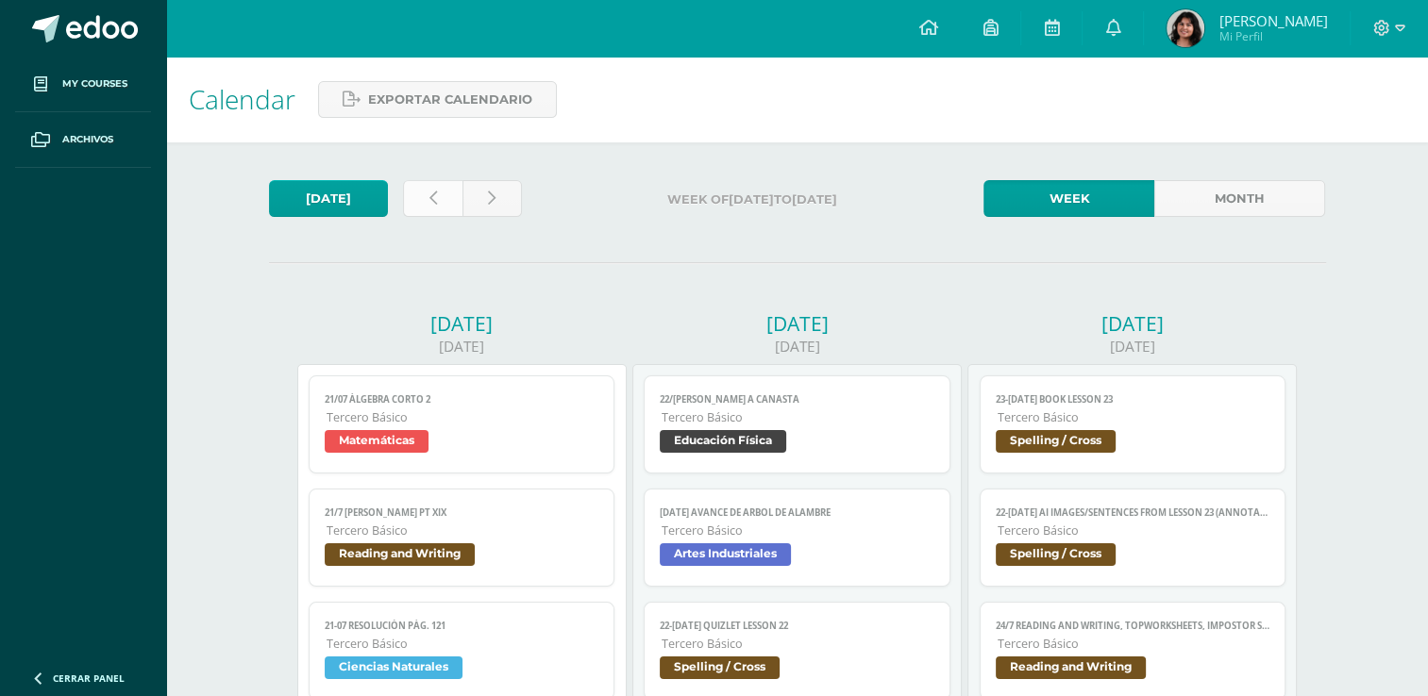
click at [434, 182] on link at bounding box center [432, 198] width 59 height 37
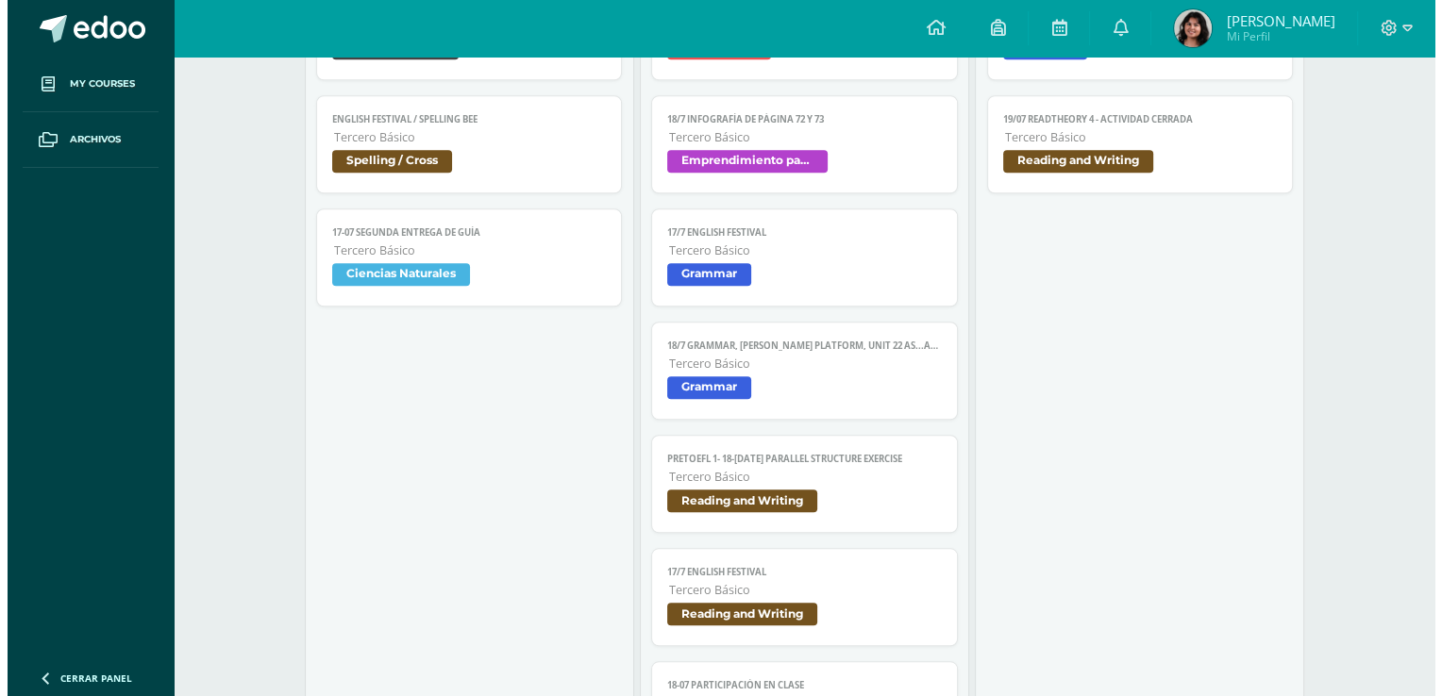
scroll to position [1477, 0]
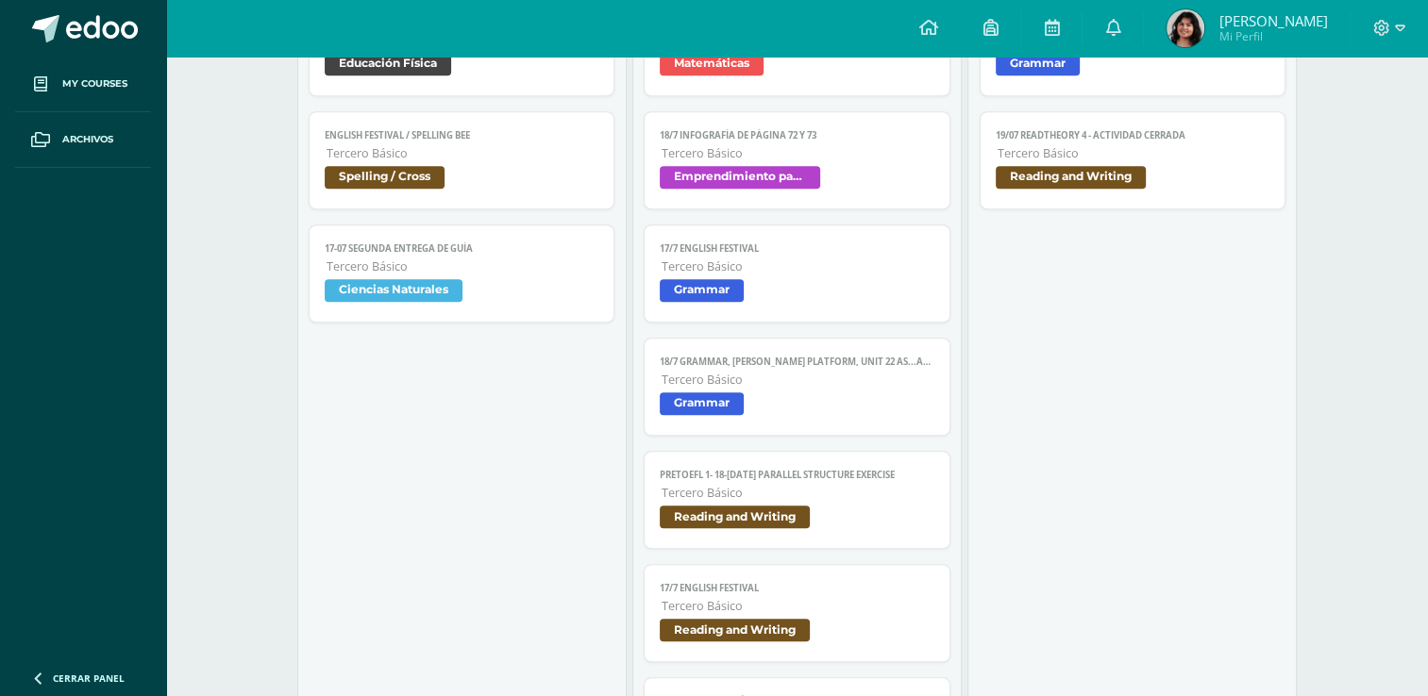
click at [559, 289] on span "Ciencias Naturales" at bounding box center [462, 292] width 275 height 27
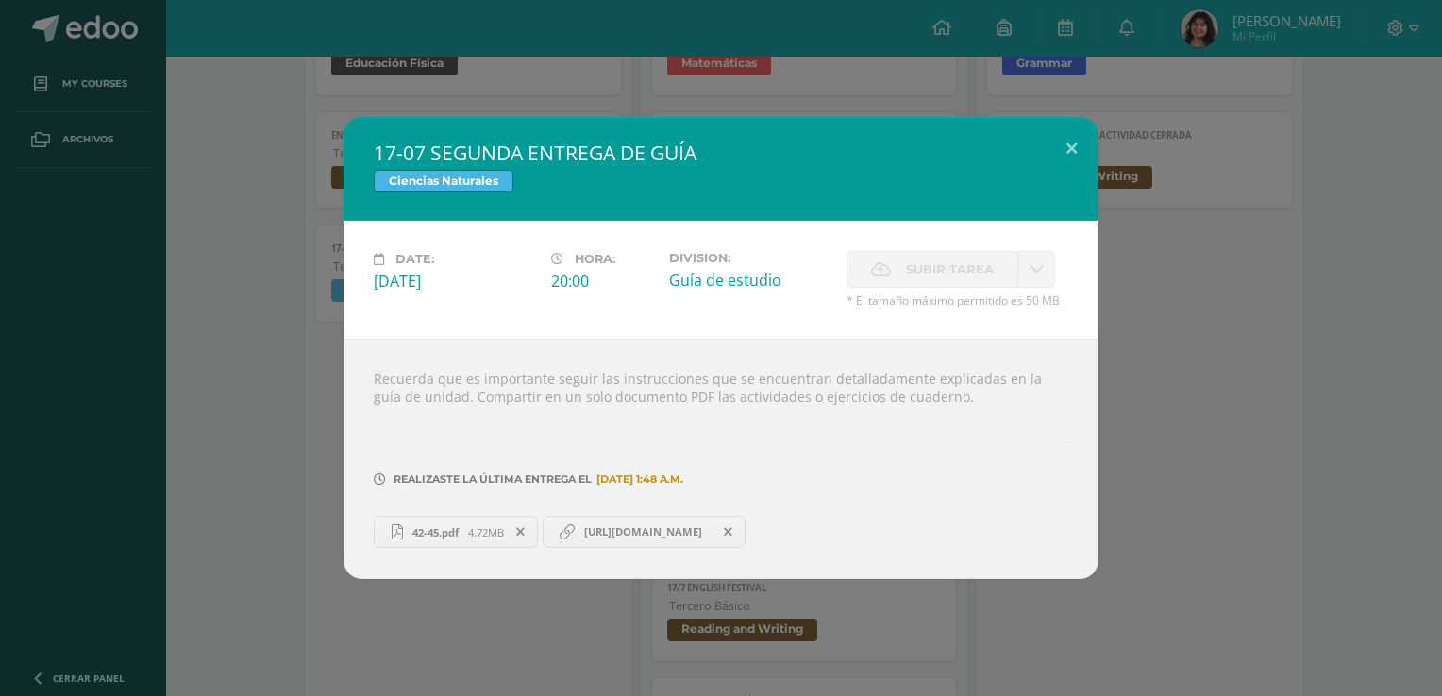
click at [602, 543] on link "https://quizlet.com/gt/1060923425/pag-148-151-flash-cards/?i=4wkpoc&x=1qqt" at bounding box center [645, 532] width 204 height 32
click at [438, 543] on link "42-45.pdf 4.72MB" at bounding box center [456, 532] width 164 height 32
click at [1094, 625] on div "17-07 SEGUNDA ENTREGA DE GUÍA Ciencias Naturales Date: Thursday 17 de July Hora…" at bounding box center [721, 348] width 1442 height 696
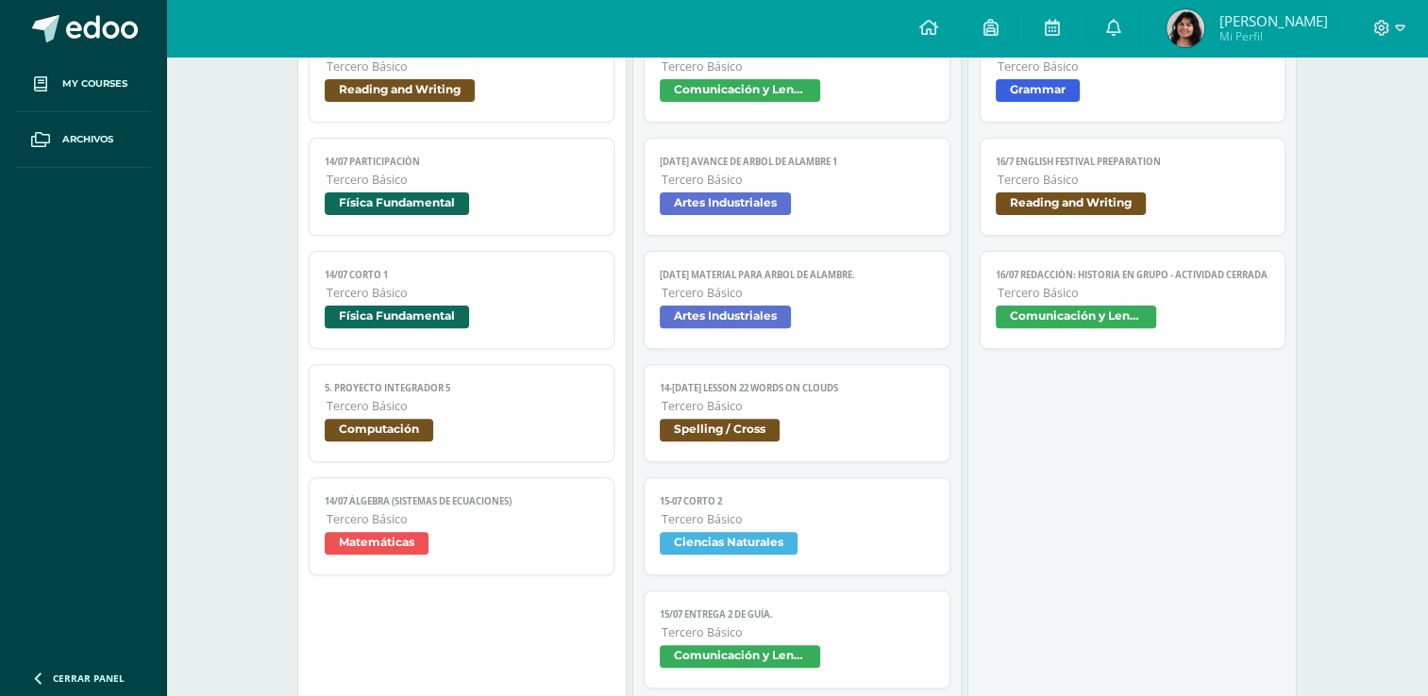
scroll to position [0, 0]
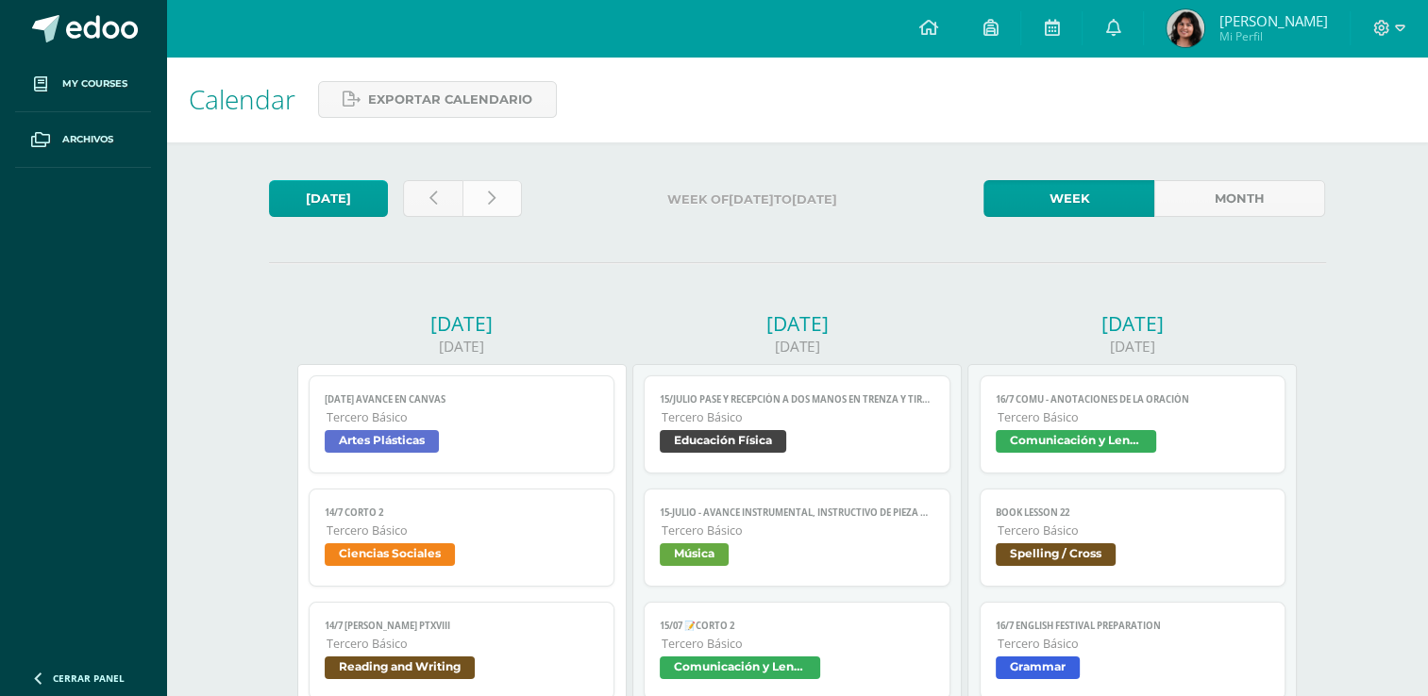
click at [497, 209] on link at bounding box center [491, 198] width 59 height 37
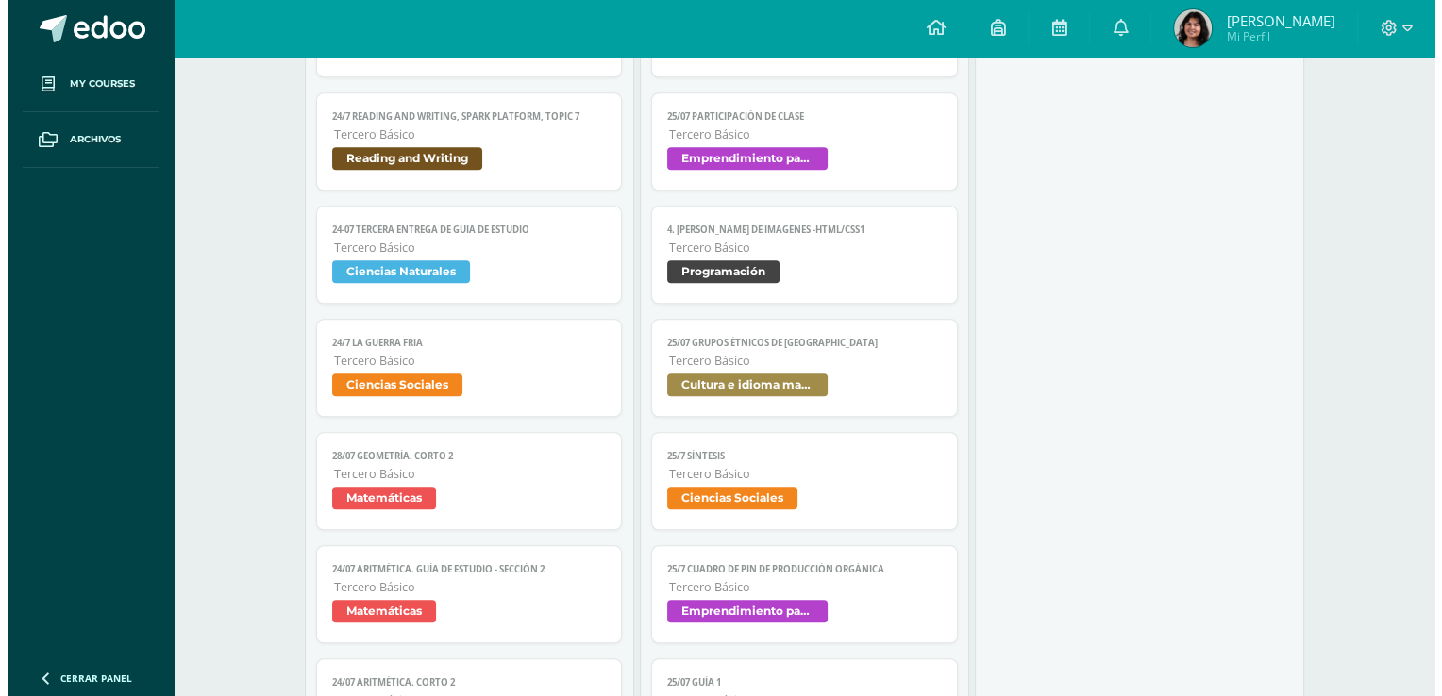
scroll to position [1838, 0]
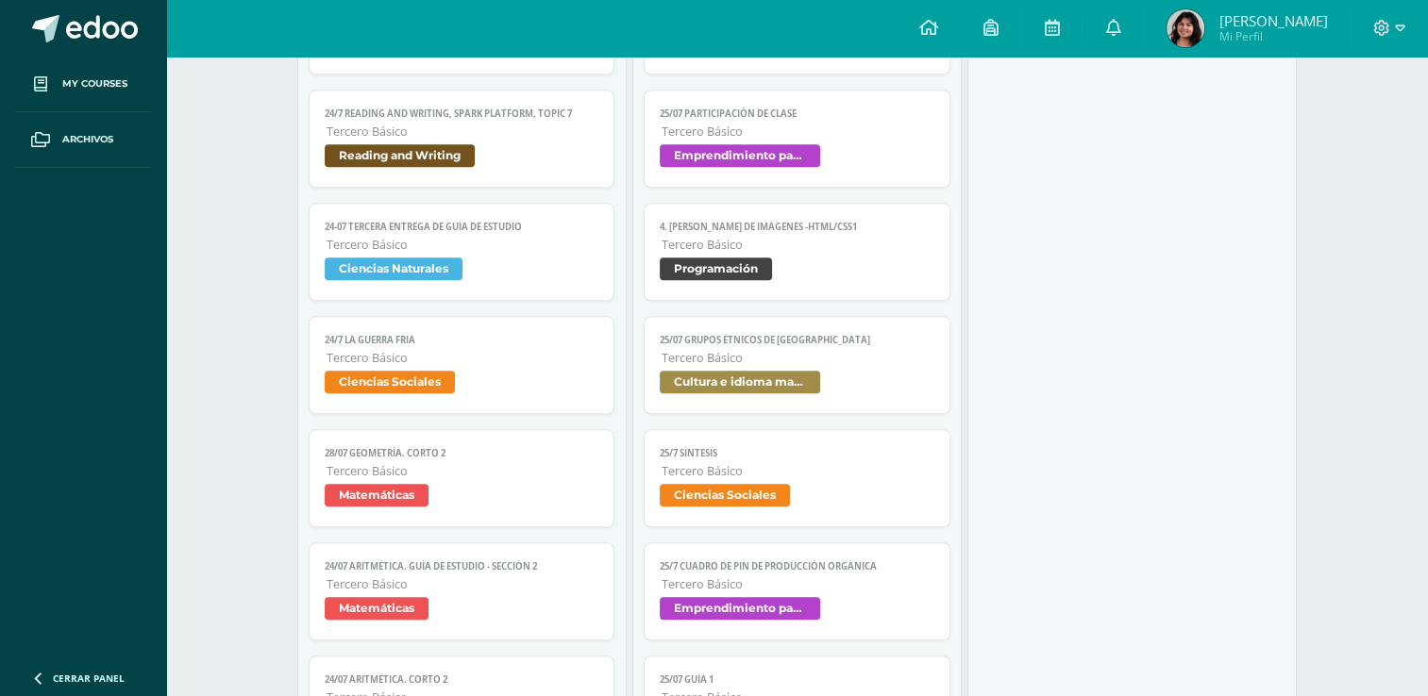
click at [522, 253] on span "Tercero Básico" at bounding box center [462, 245] width 273 height 16
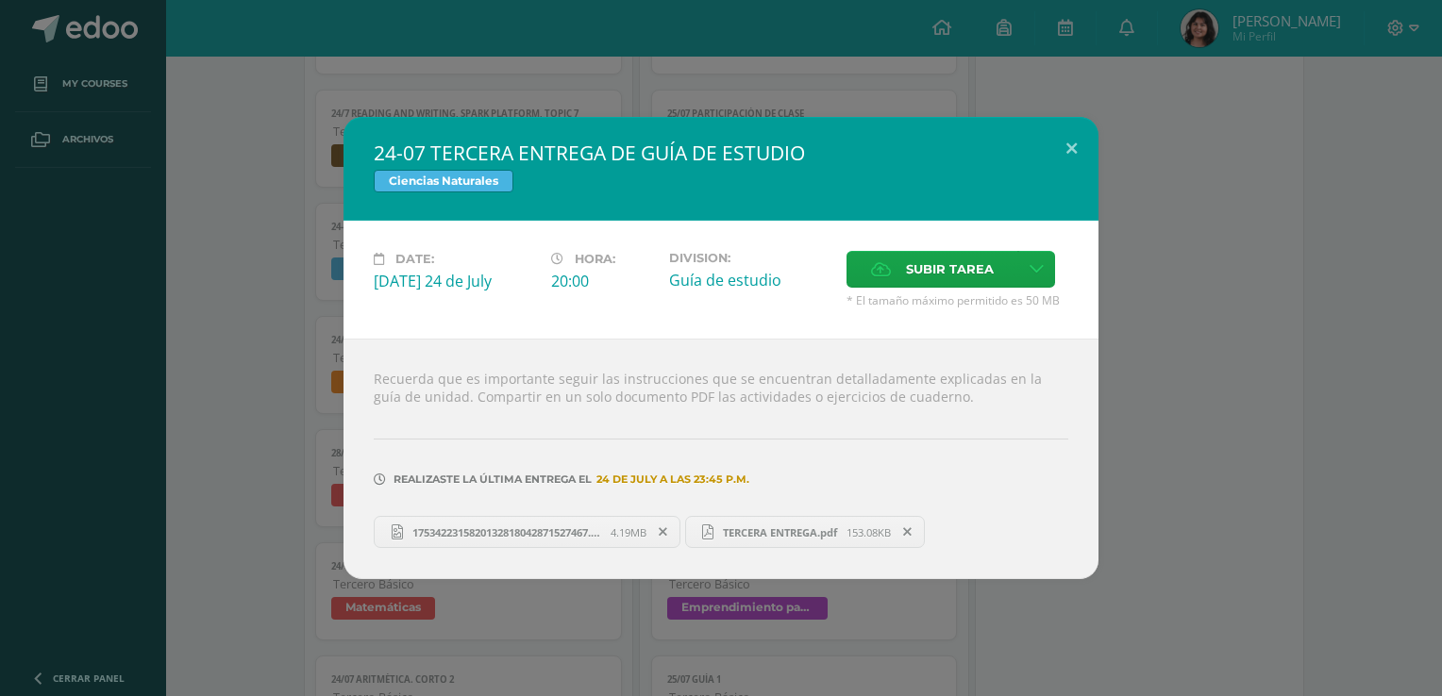
click at [494, 529] on span "1753422315820132818042871527467.jpg" at bounding box center [507, 533] width 208 height 14
click at [736, 532] on span "TERCERA ENTREGA.pdf" at bounding box center [779, 533] width 133 height 14
click at [671, 48] on div "24-07 TERCERA ENTREGA DE GUÍA DE ESTUDIO Ciencias Naturales Date: Thursday 24 d…" at bounding box center [721, 348] width 1442 height 696
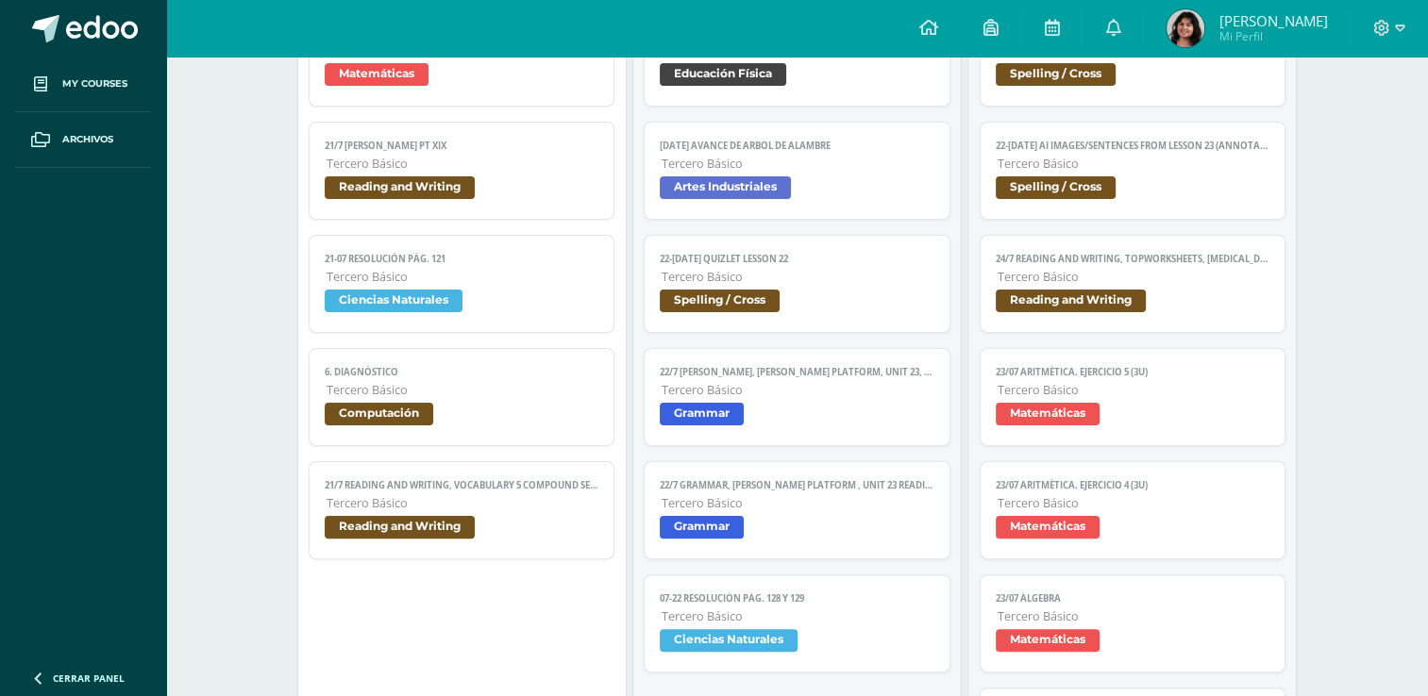
scroll to position [0, 0]
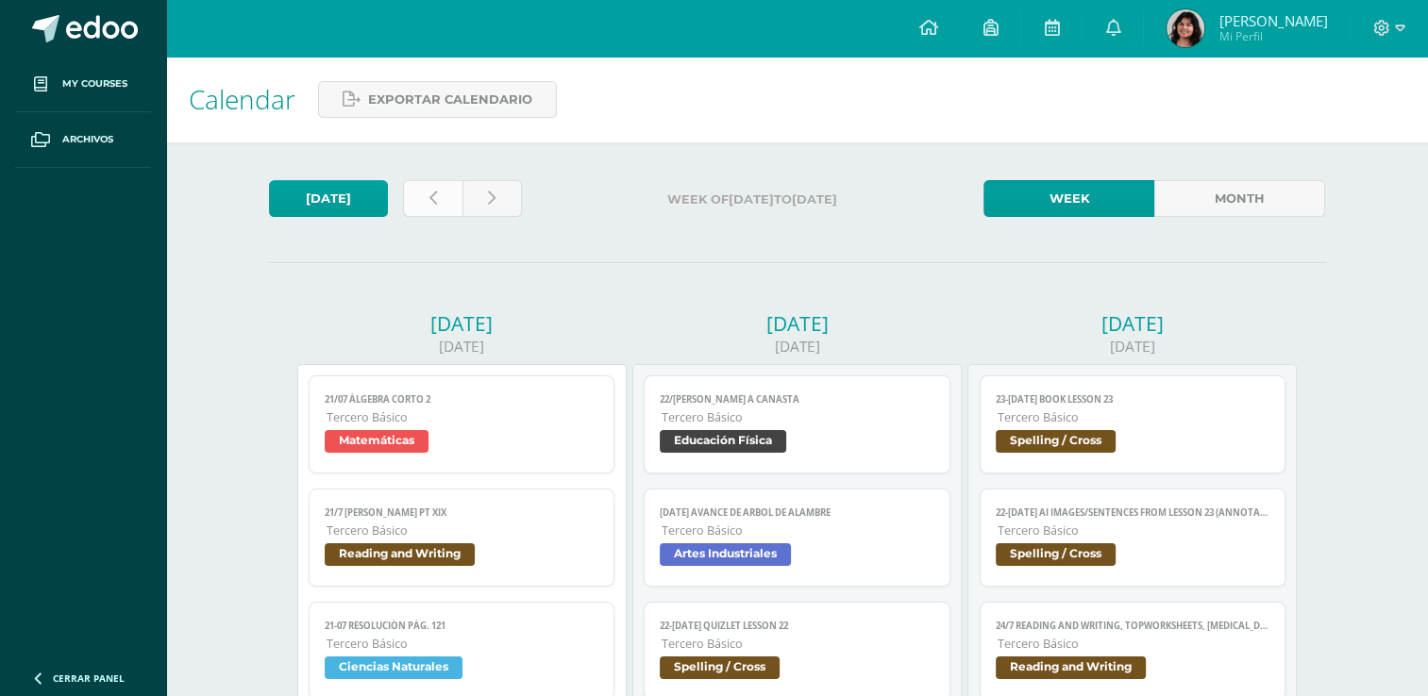
click at [437, 213] on link at bounding box center [432, 198] width 59 height 37
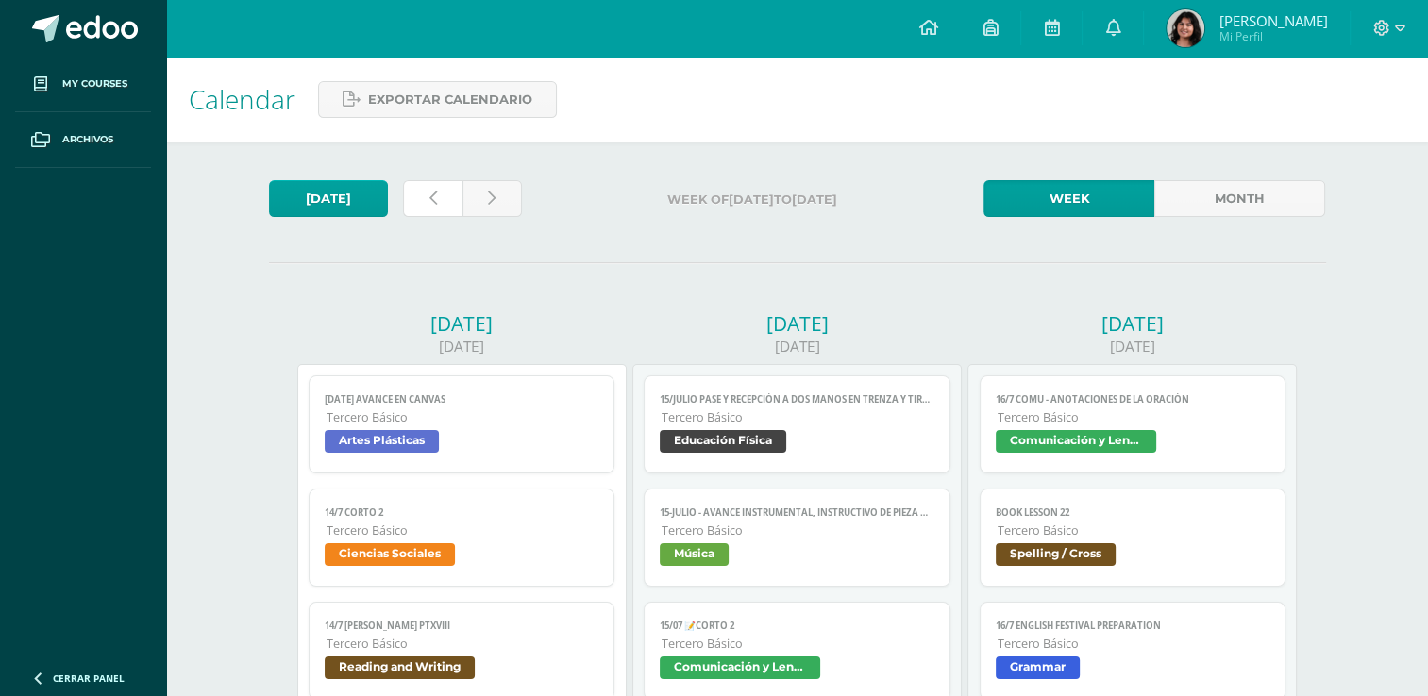
click at [437, 213] on link at bounding box center [432, 198] width 59 height 37
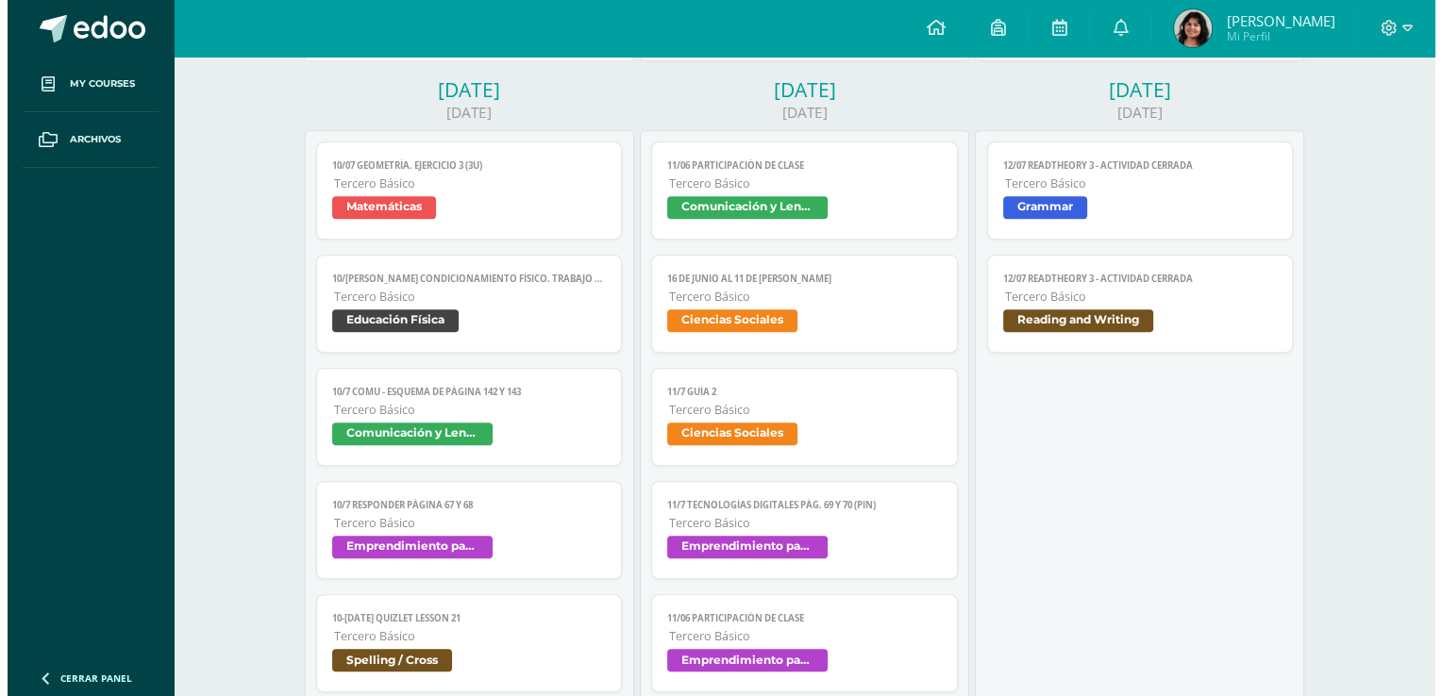
scroll to position [1128, 0]
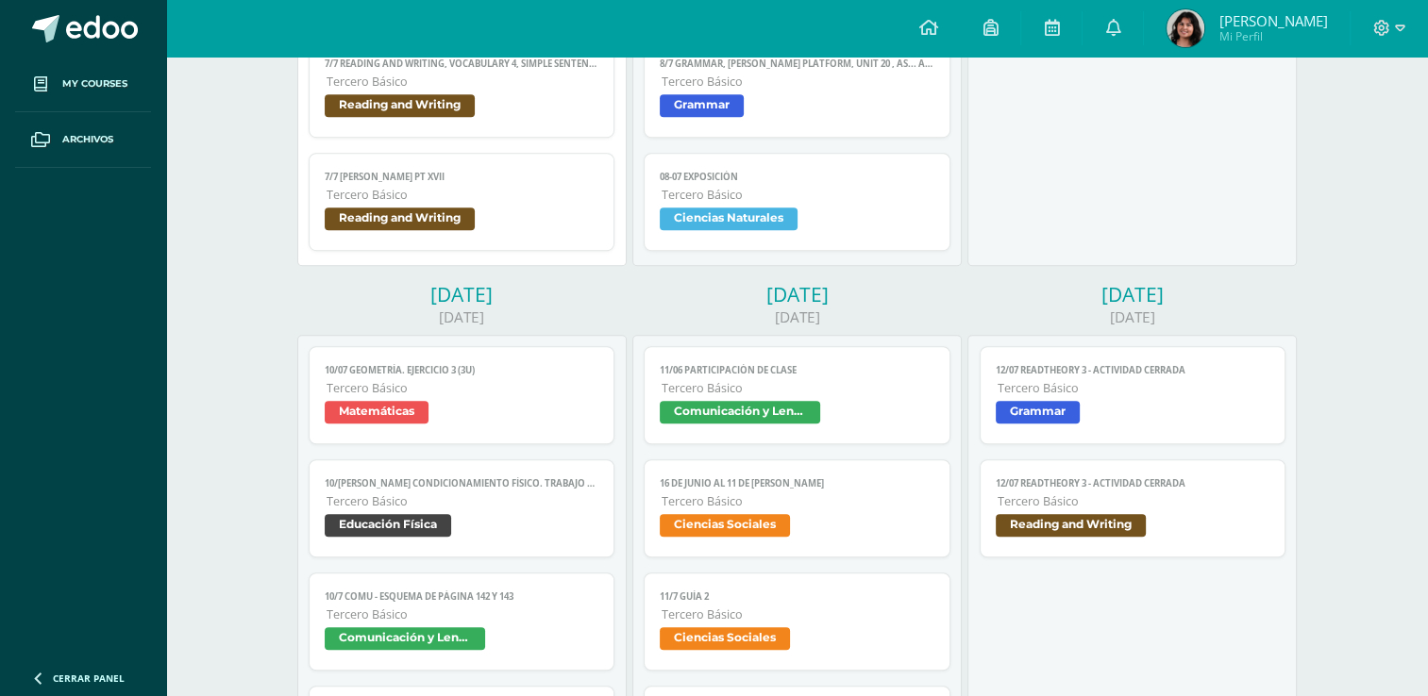
click at [672, 225] on span "Ciencias Naturales" at bounding box center [729, 219] width 138 height 23
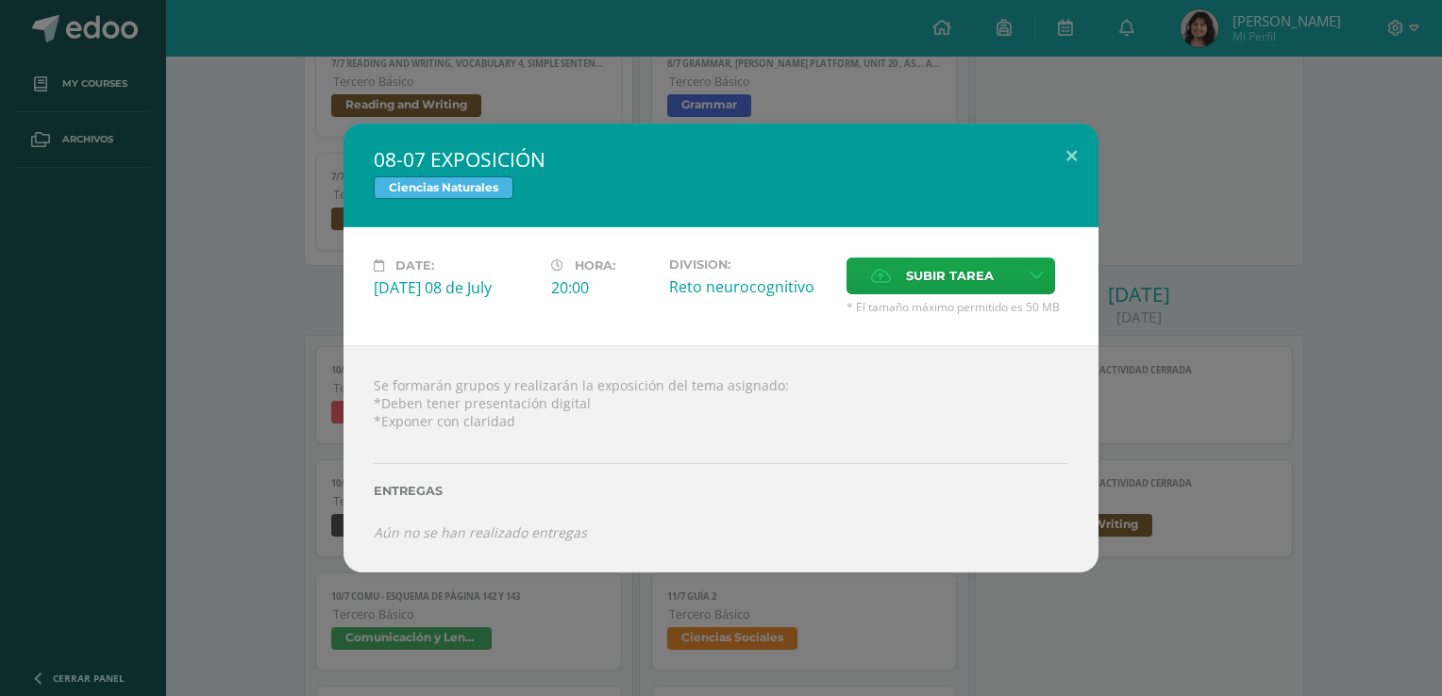
click at [301, 304] on div "08-07 EXPOSICIÓN Ciencias Naturales Date: Tuesday 08 de July Hora: 20:00 Divisi…" at bounding box center [721, 348] width 1427 height 448
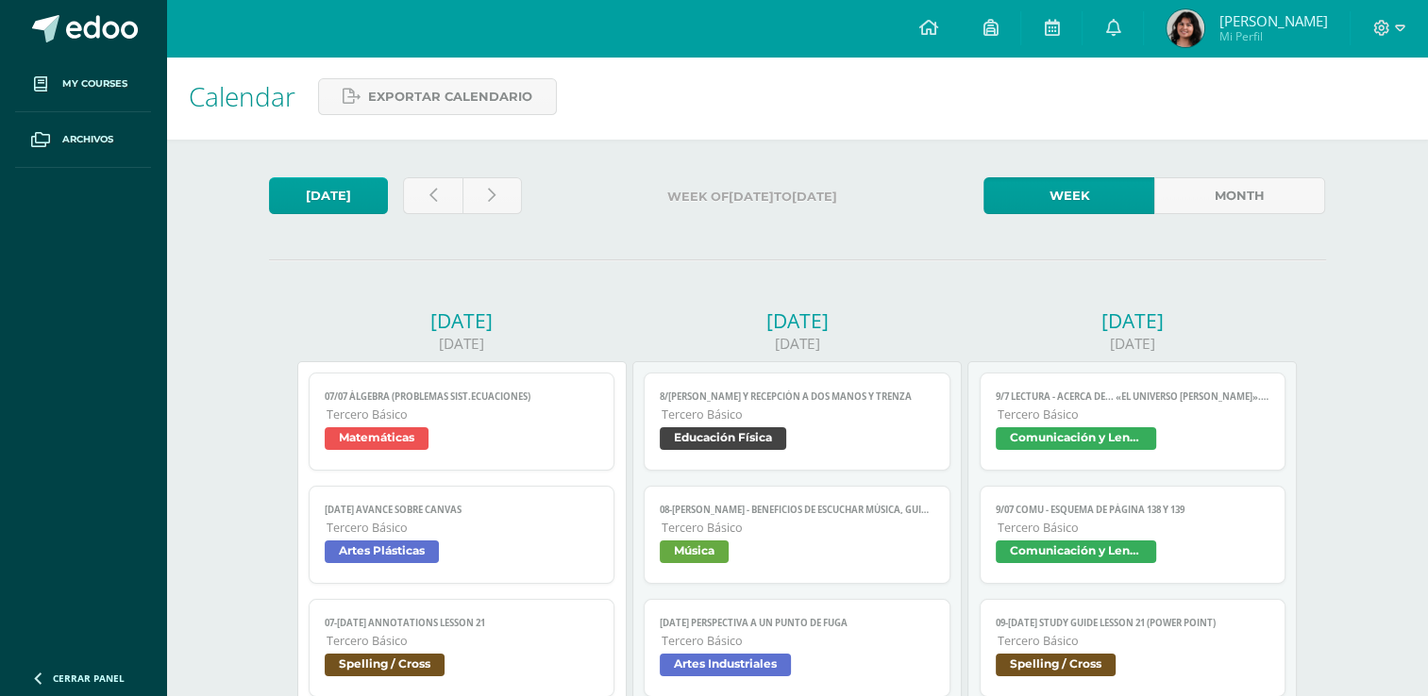
scroll to position [0, 0]
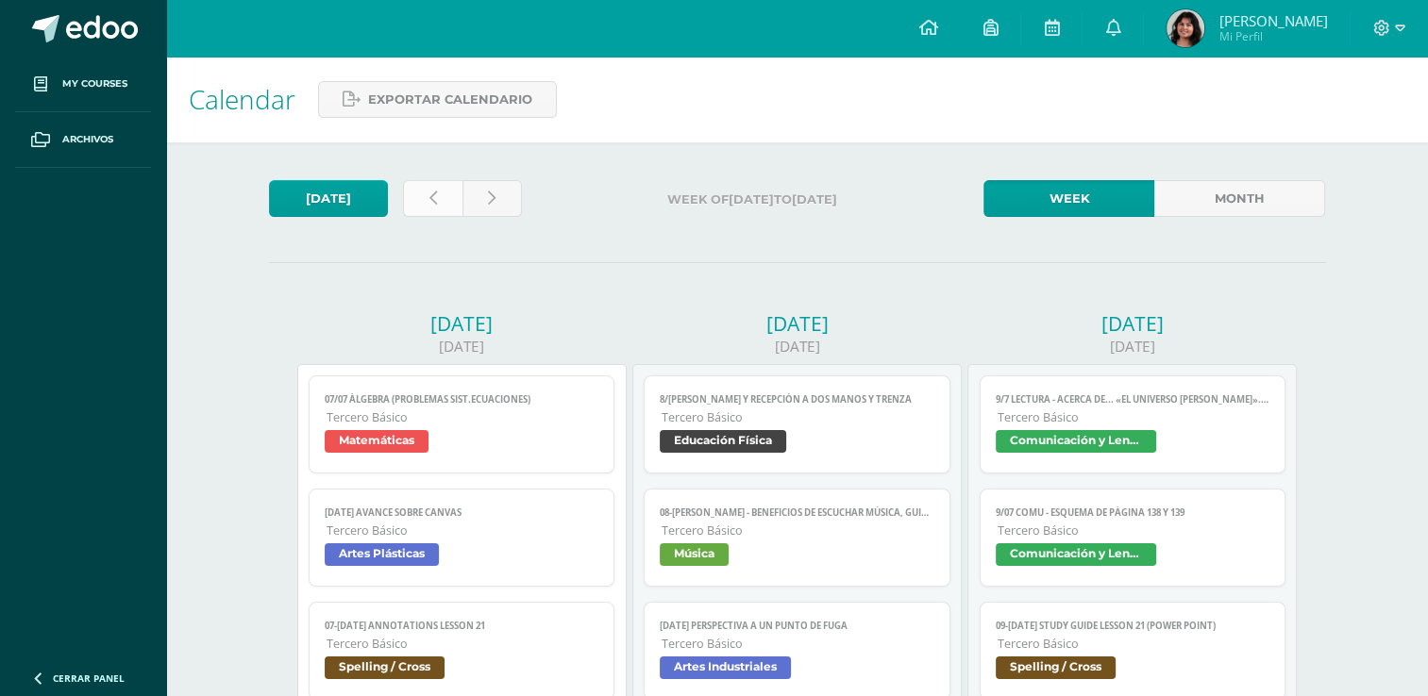
click at [435, 211] on link at bounding box center [432, 198] width 59 height 37
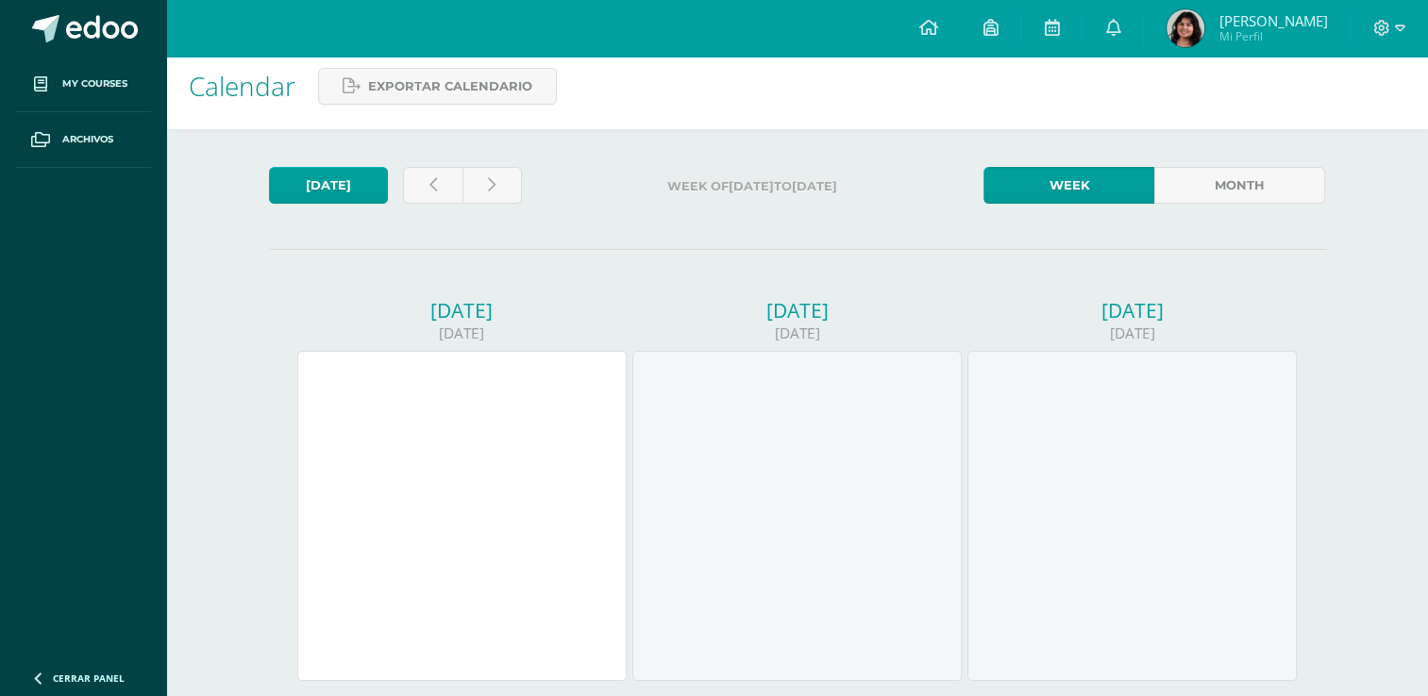
scroll to position [83, 0]
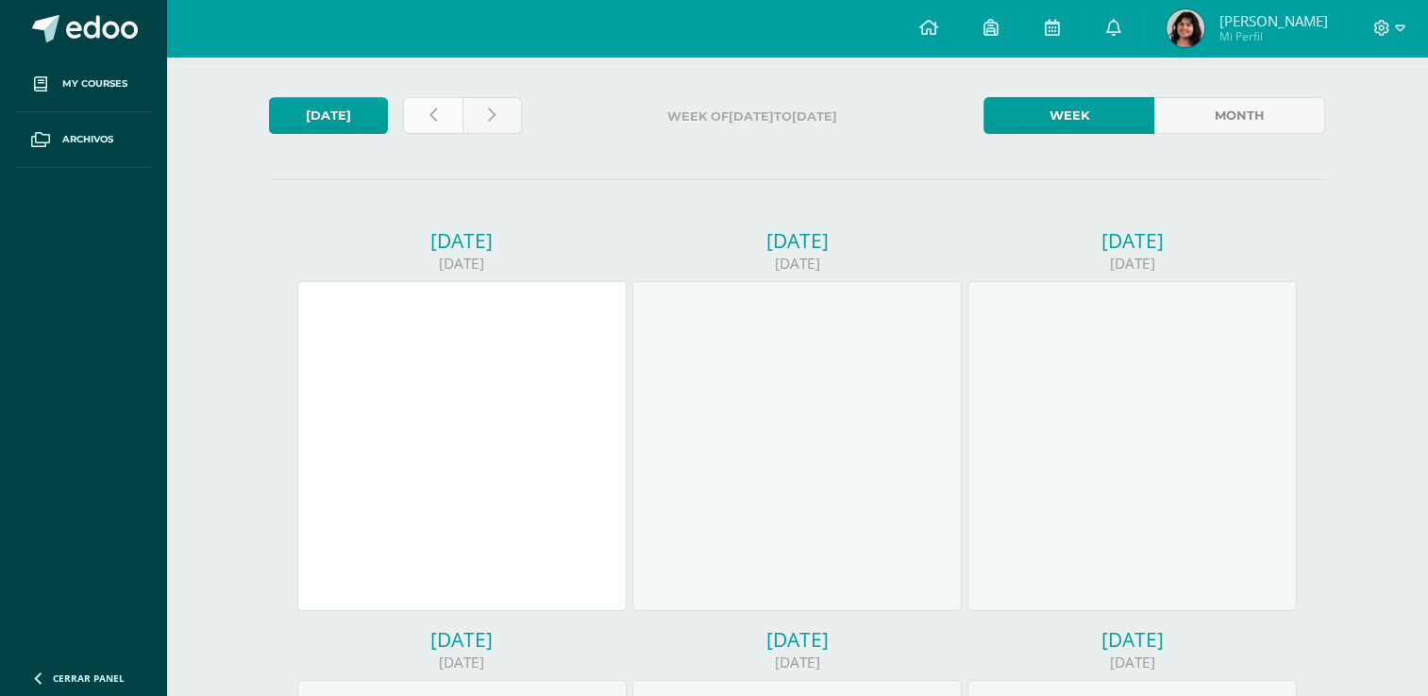
click at [426, 122] on link at bounding box center [432, 115] width 59 height 37
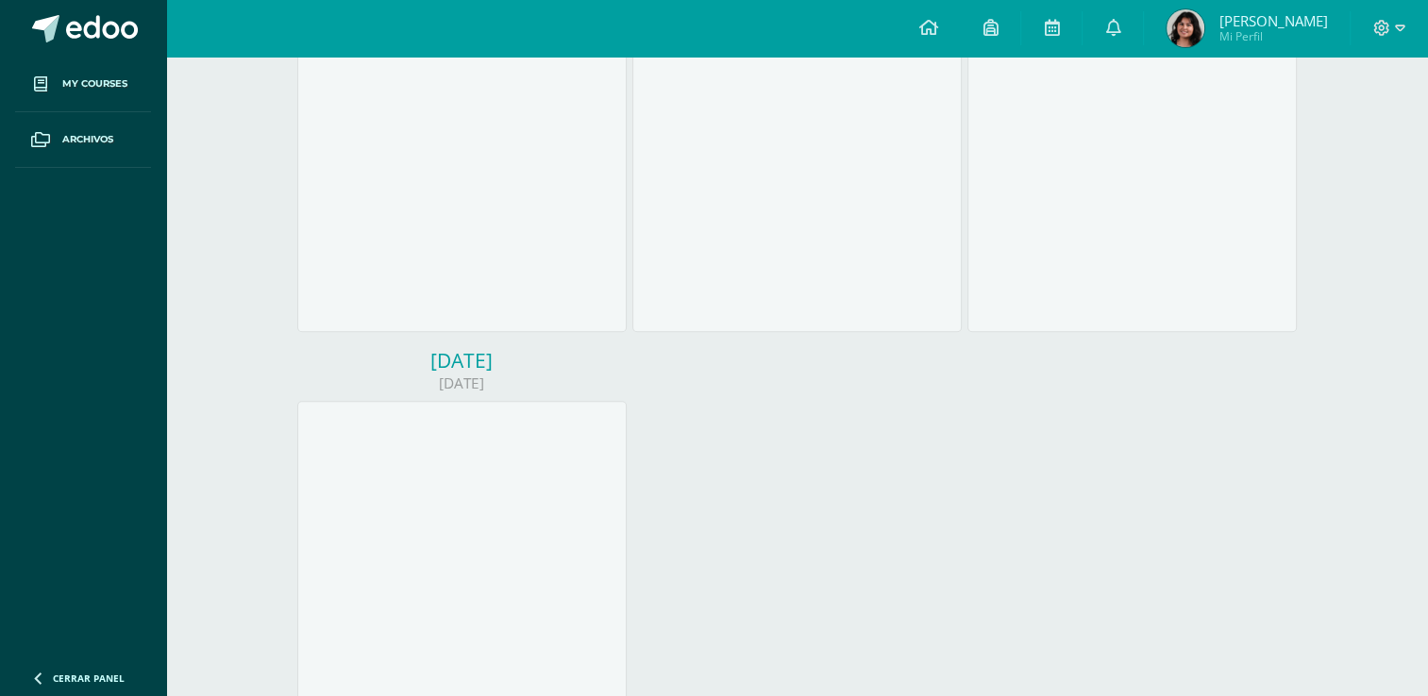
scroll to position [767, 0]
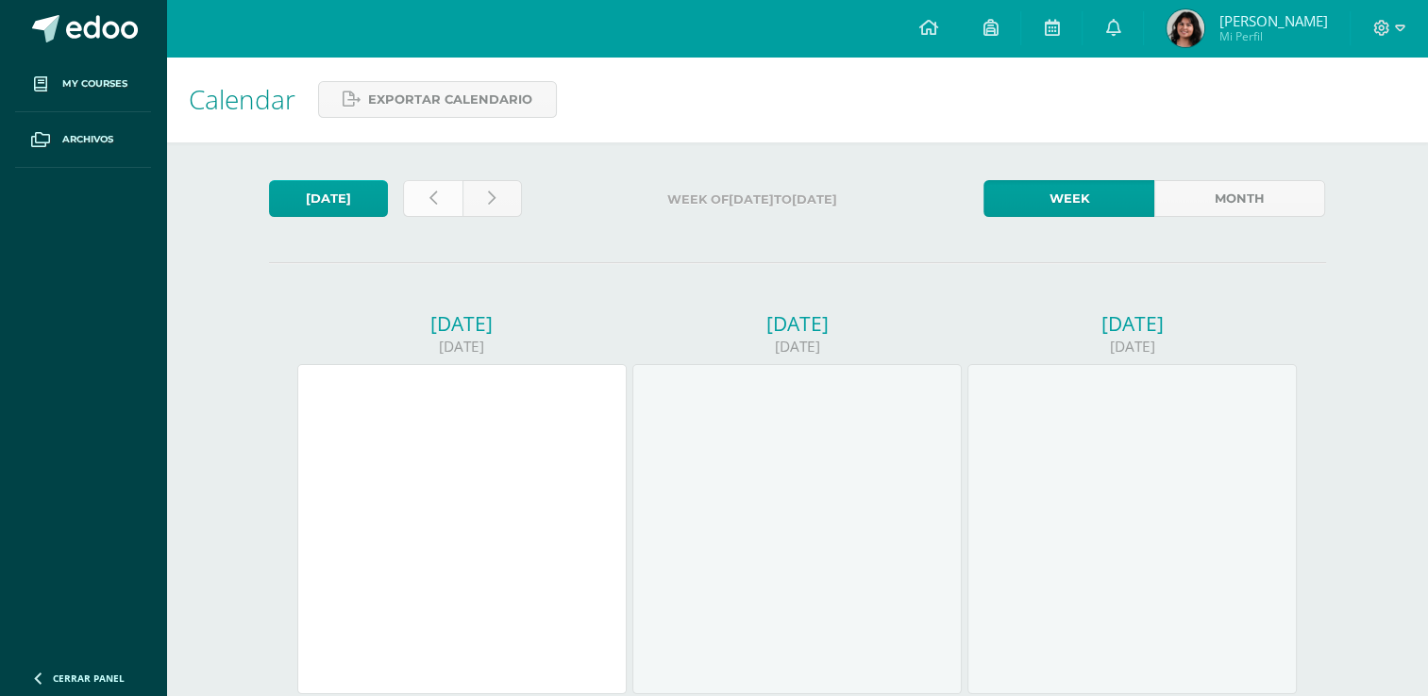
click at [438, 213] on link at bounding box center [432, 198] width 59 height 37
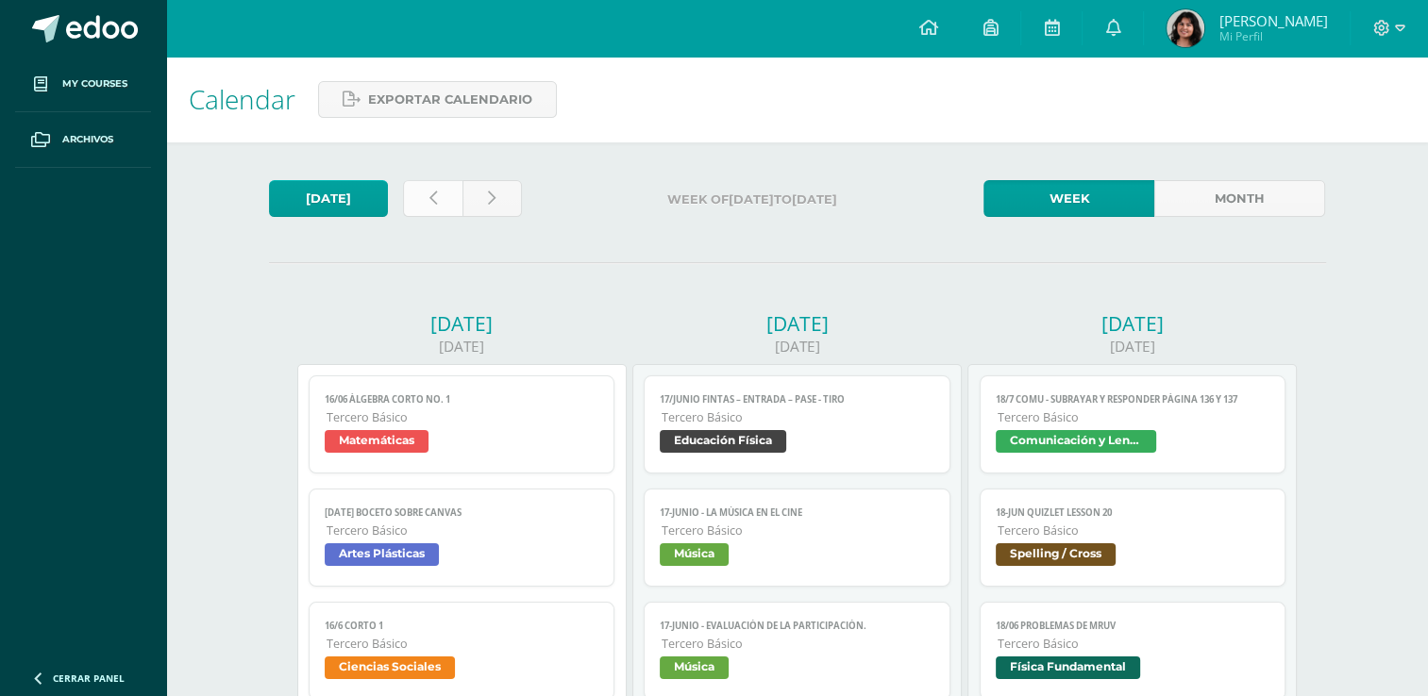
click at [442, 199] on link at bounding box center [432, 198] width 59 height 37
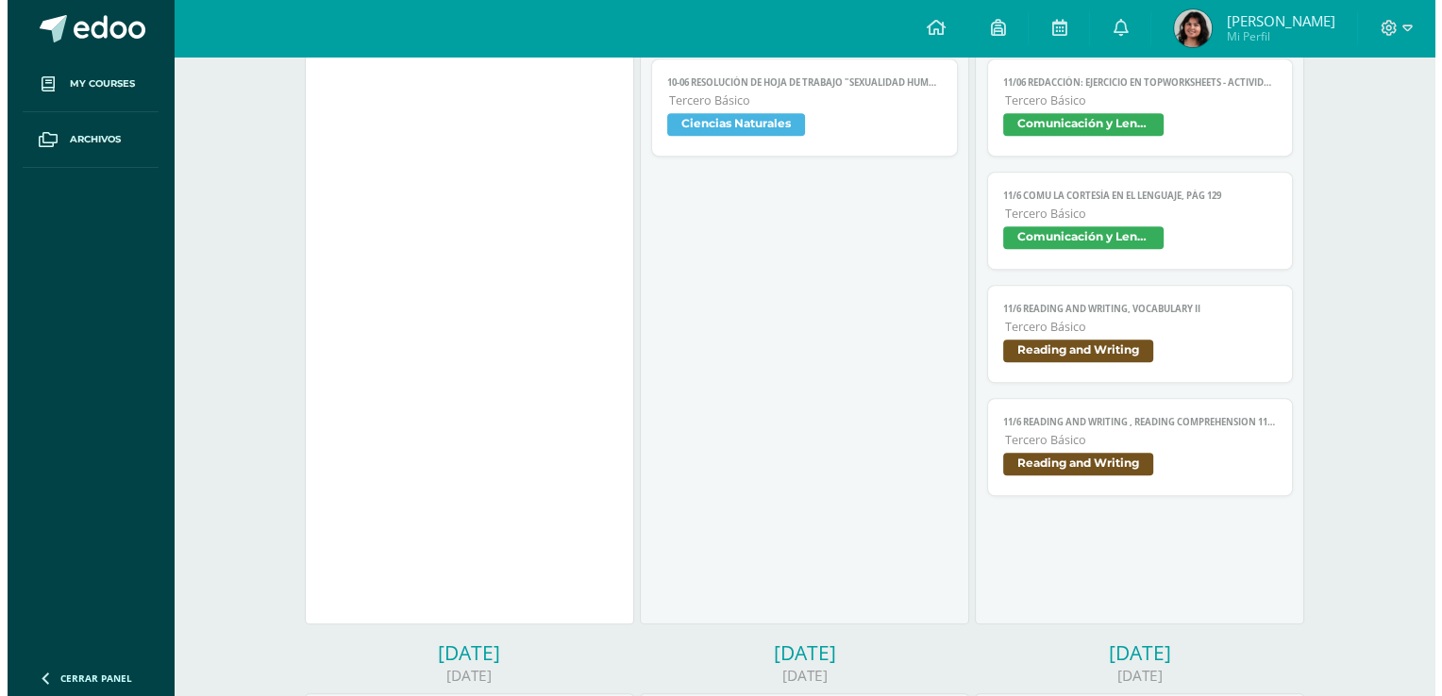
scroll to position [994, 0]
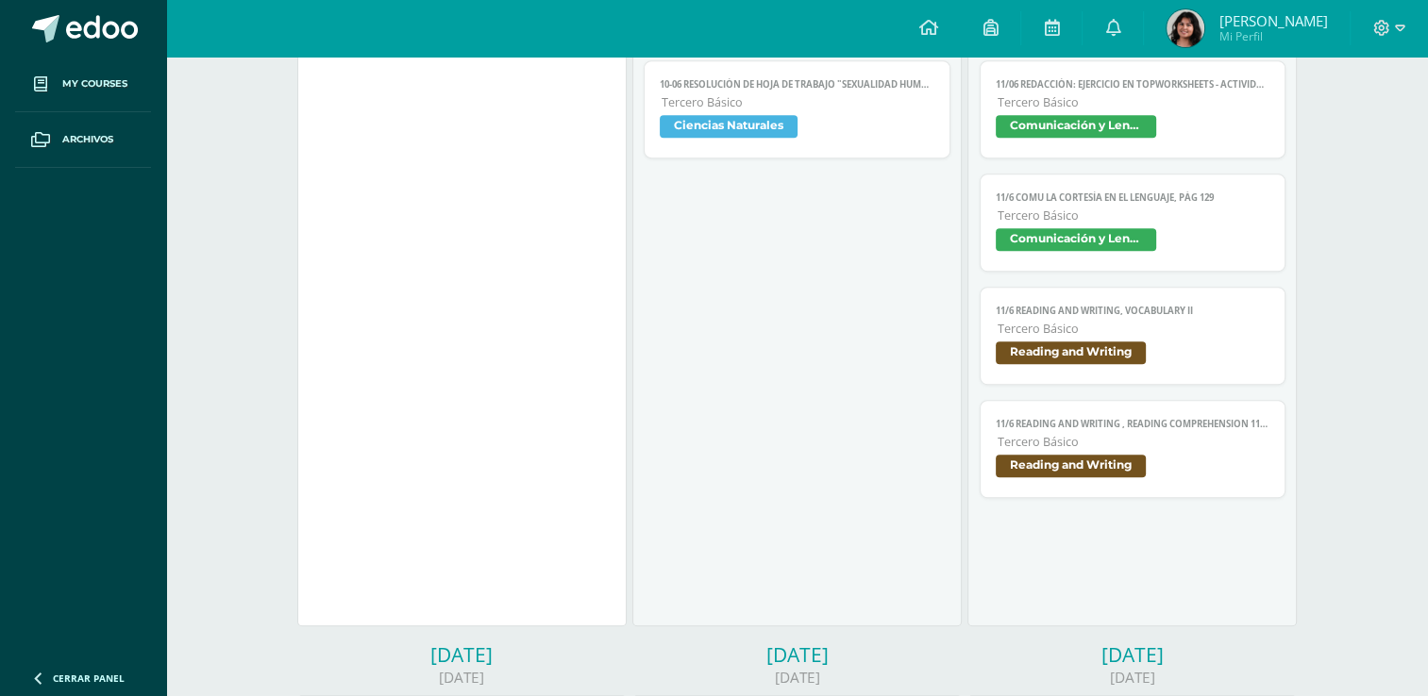
click at [803, 134] on span "Ciencias Naturales" at bounding box center [797, 128] width 275 height 27
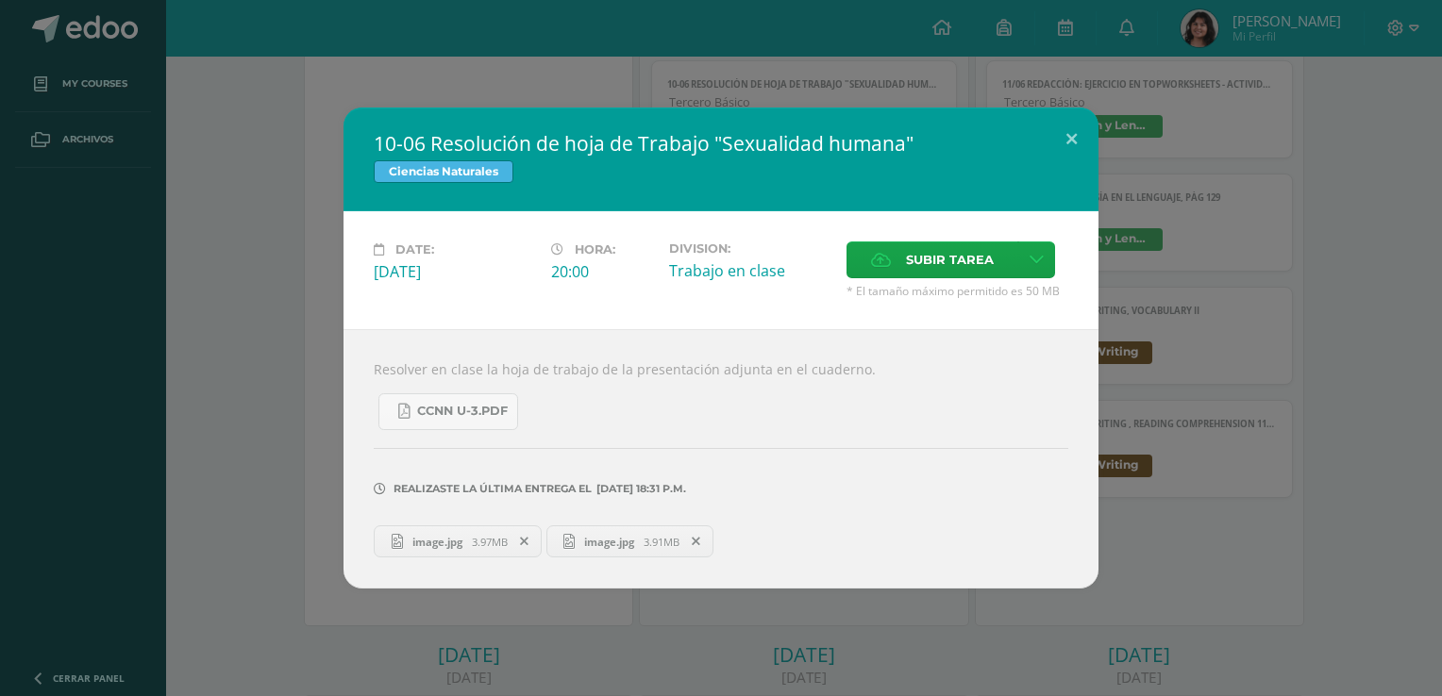
click at [476, 538] on span "3.97MB" at bounding box center [490, 542] width 36 height 14
click at [266, 231] on div "10-06 Resolución de hoja de Trabajo "Sexualidad humana" Ciencias Naturales Date…" at bounding box center [721, 348] width 1427 height 481
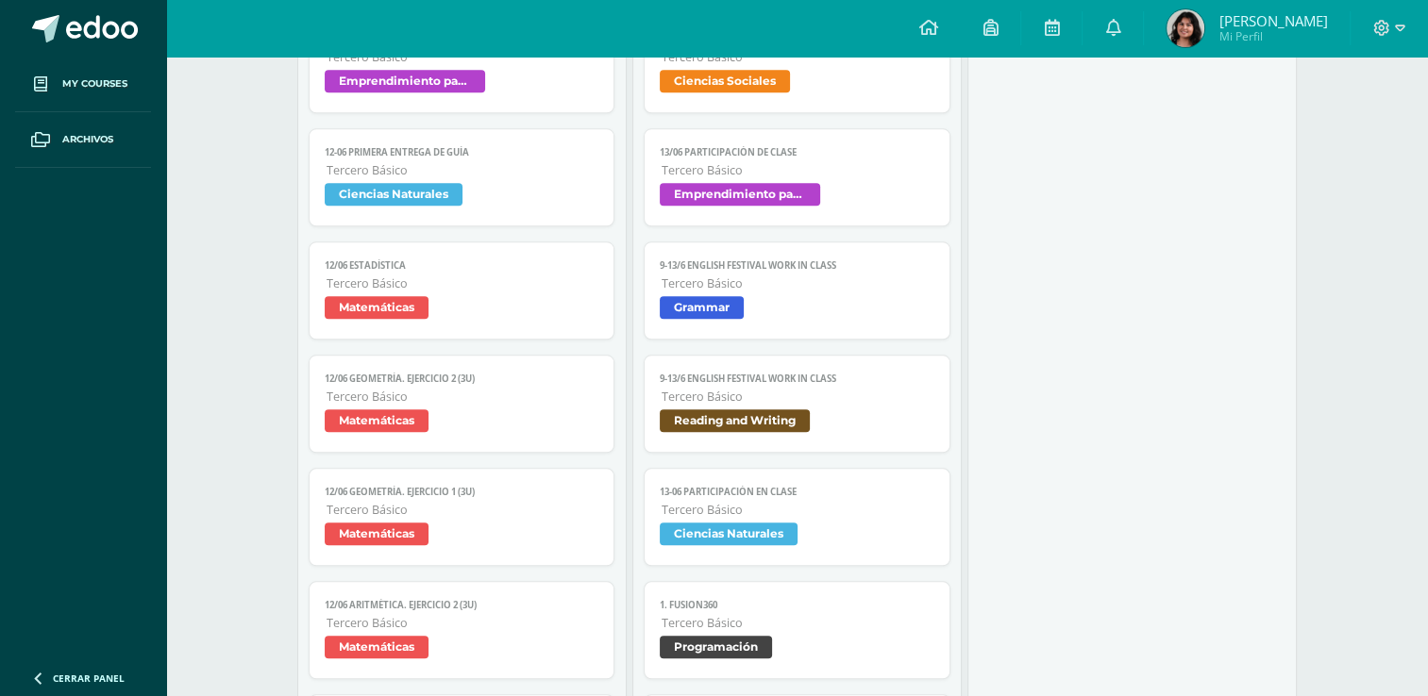
scroll to position [1962, 0]
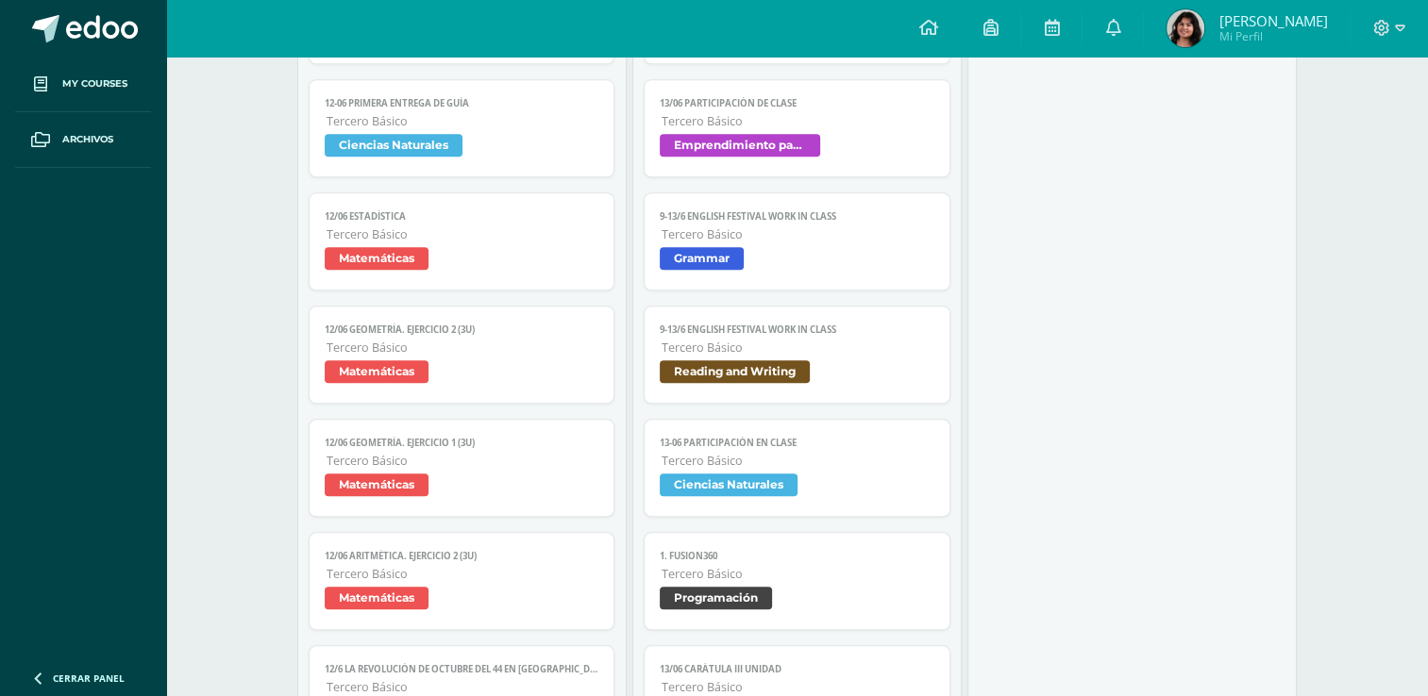
click at [335, 161] on span "Ciencias Naturales" at bounding box center [462, 147] width 275 height 27
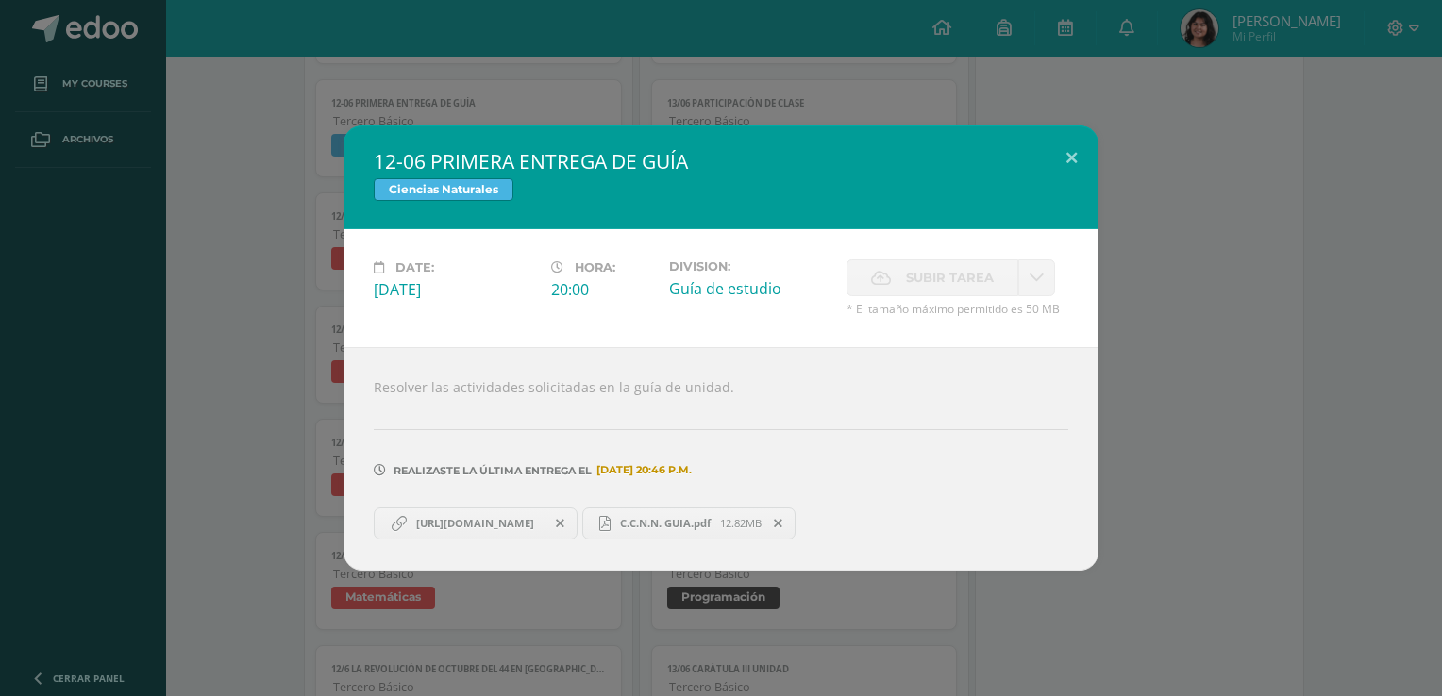
click at [720, 528] on span "C.C.N.N. GUIA.pdf" at bounding box center [664, 523] width 109 height 14
click at [443, 538] on link "https://quizlet.com/gt/1053615659/primera-entrega-de-guiapag-94-101-flash-cards…" at bounding box center [476, 524] width 204 height 32
click at [272, 134] on div "12-06 PRIMERA ENTREGA DE GUÍA Ciencias Naturales Date: Thursday 12 de June Hora…" at bounding box center [721, 347] width 1427 height 444
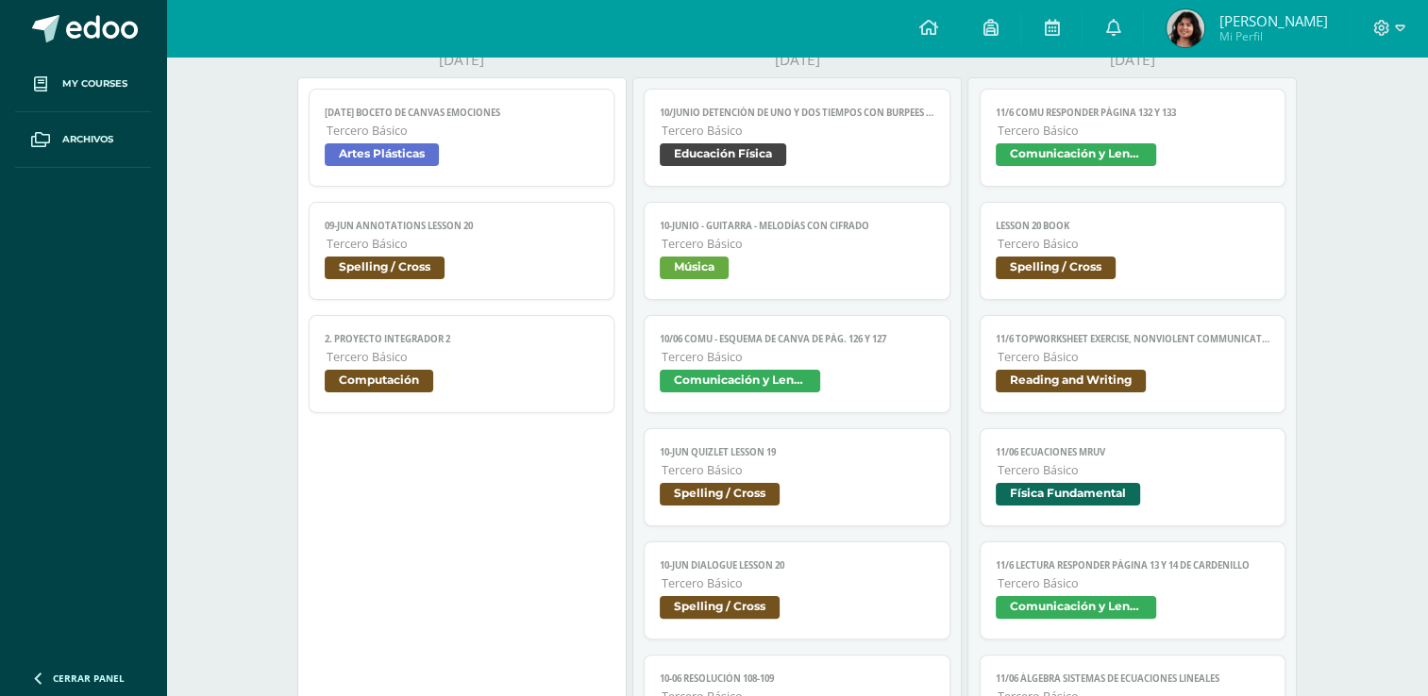
scroll to position [0, 0]
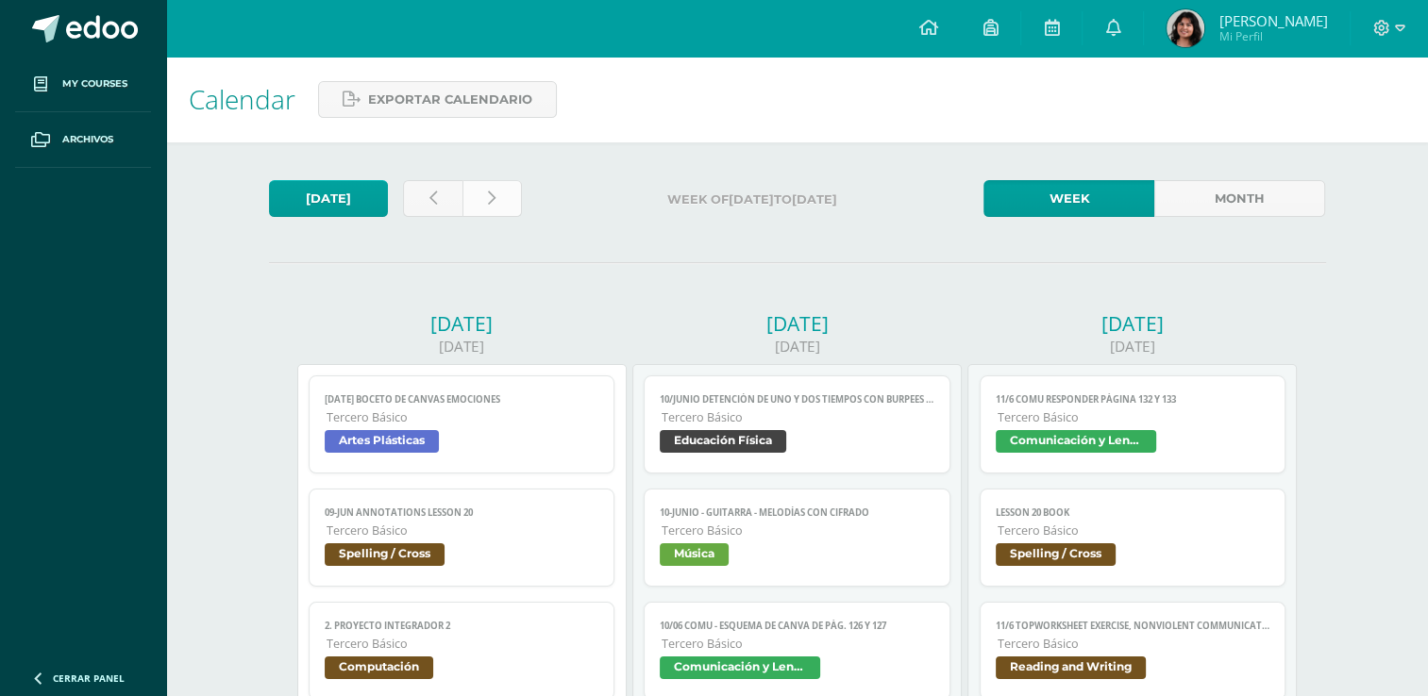
click at [509, 198] on link at bounding box center [491, 198] width 59 height 37
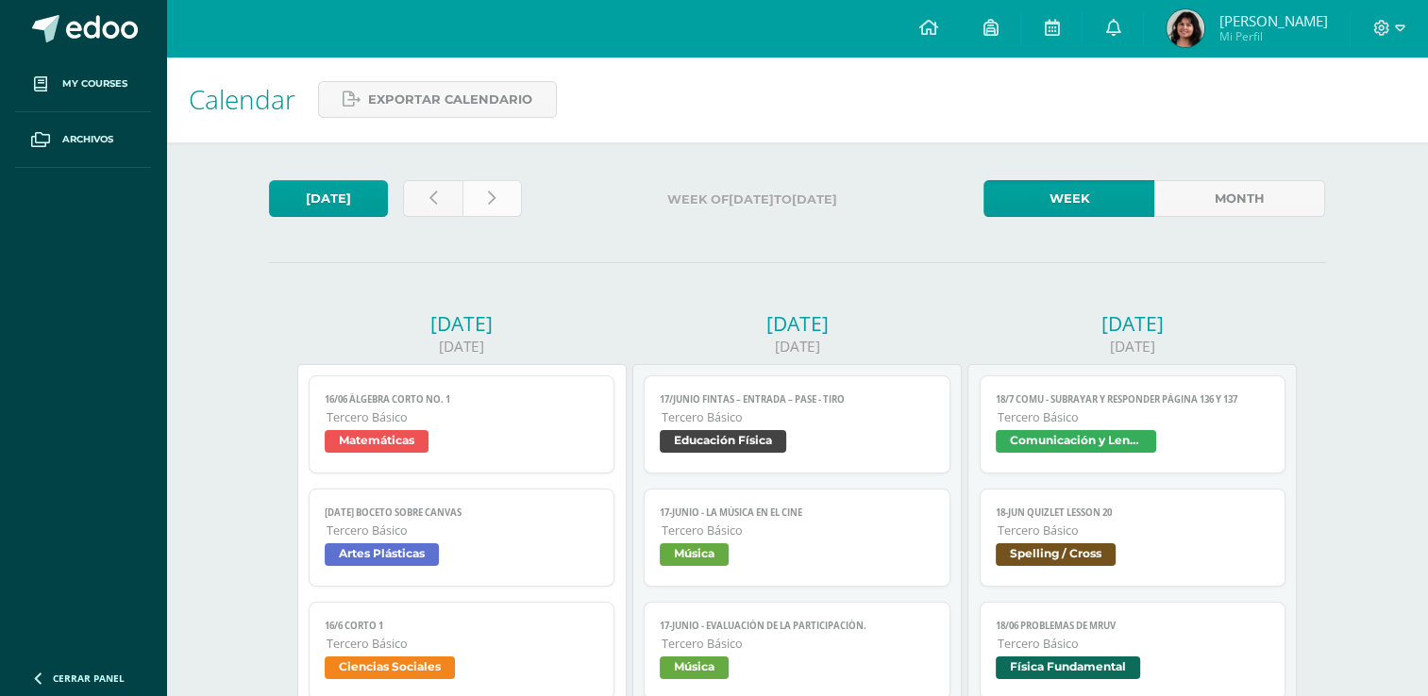
click at [497, 192] on link at bounding box center [491, 198] width 59 height 37
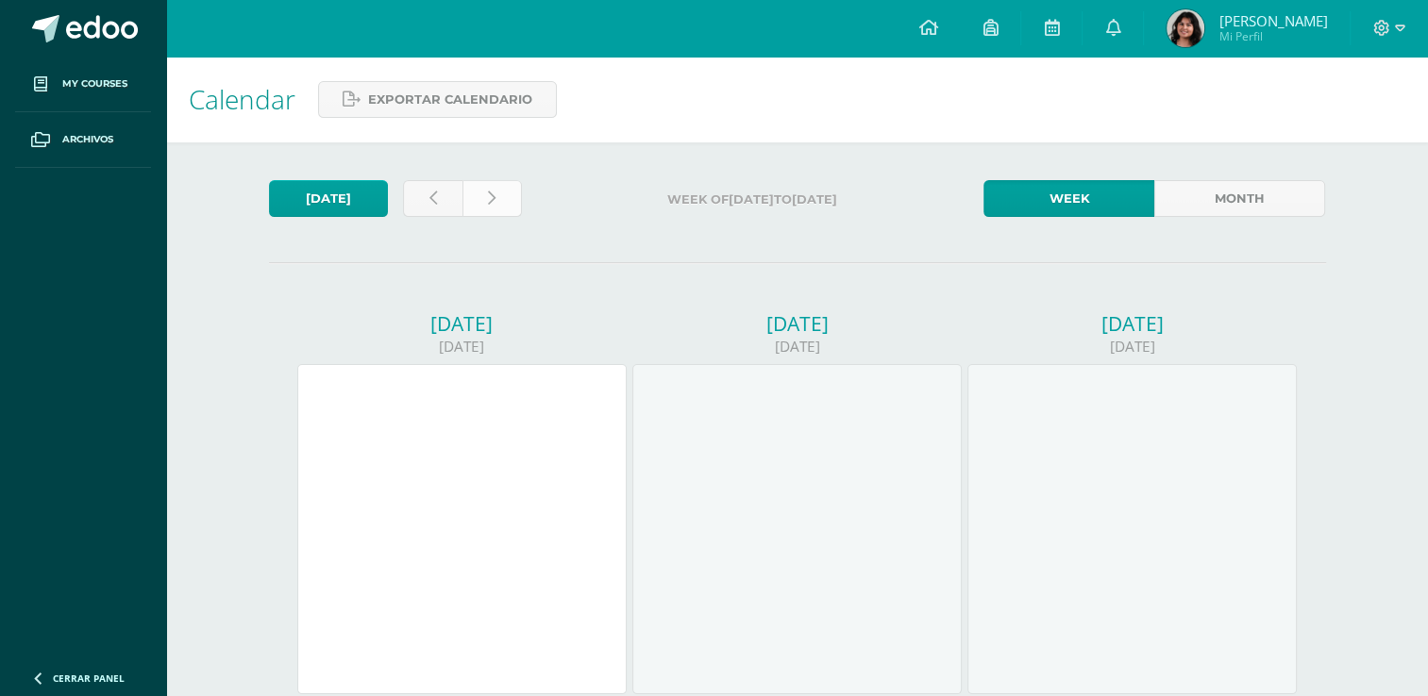
click at [510, 192] on link at bounding box center [491, 198] width 59 height 37
click at [502, 209] on link at bounding box center [491, 198] width 59 height 37
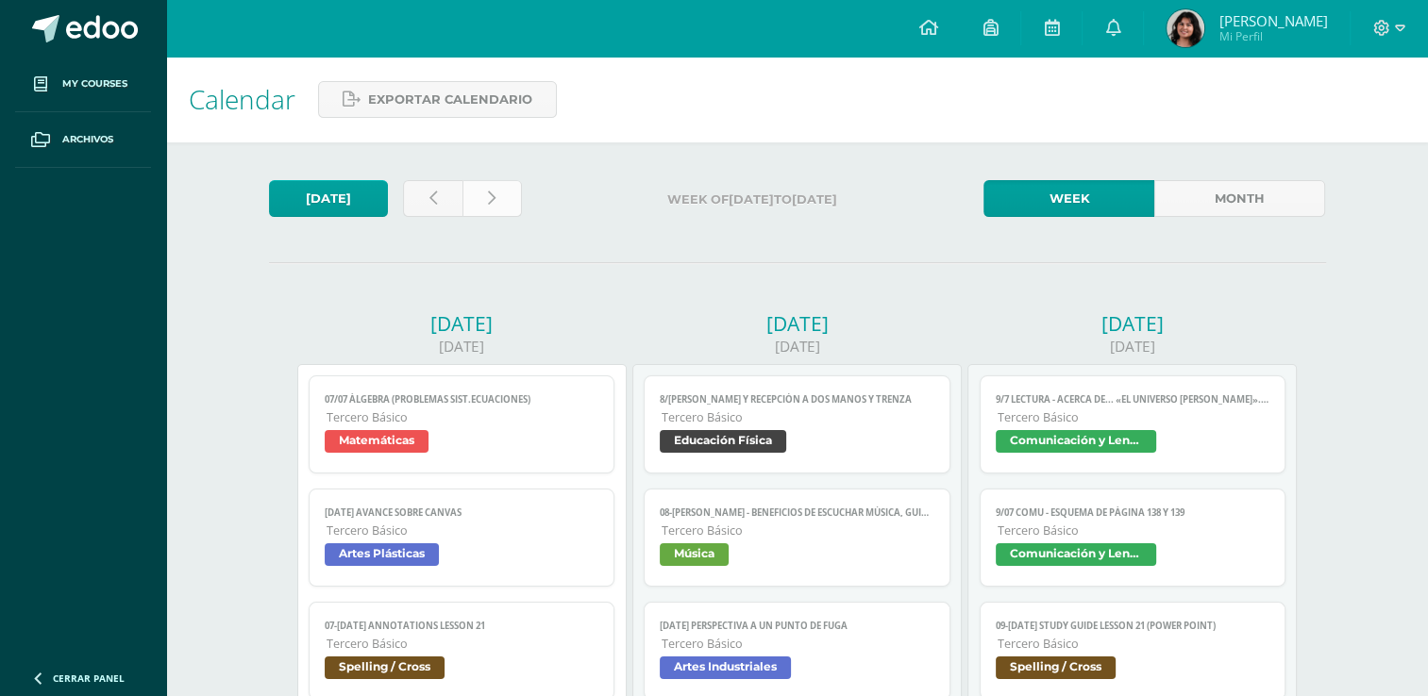
click at [511, 198] on link at bounding box center [491, 198] width 59 height 37
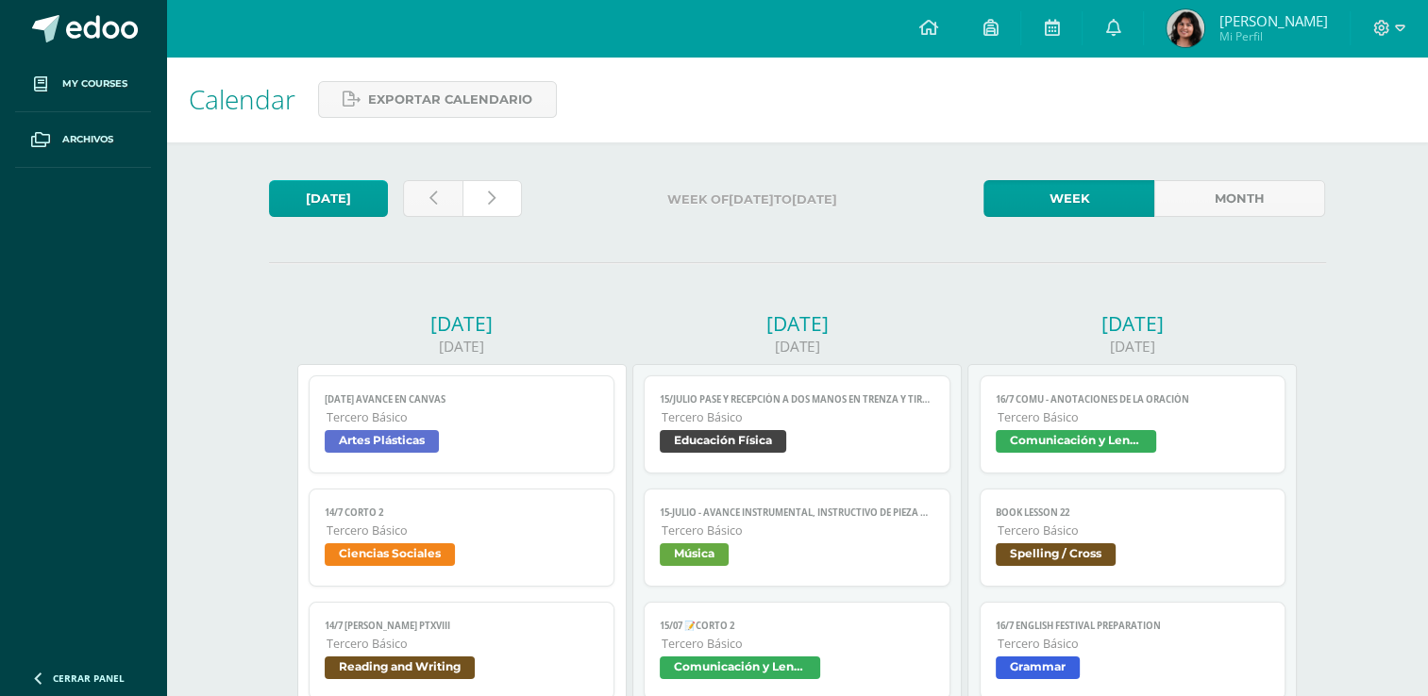
click at [511, 198] on link at bounding box center [491, 198] width 59 height 37
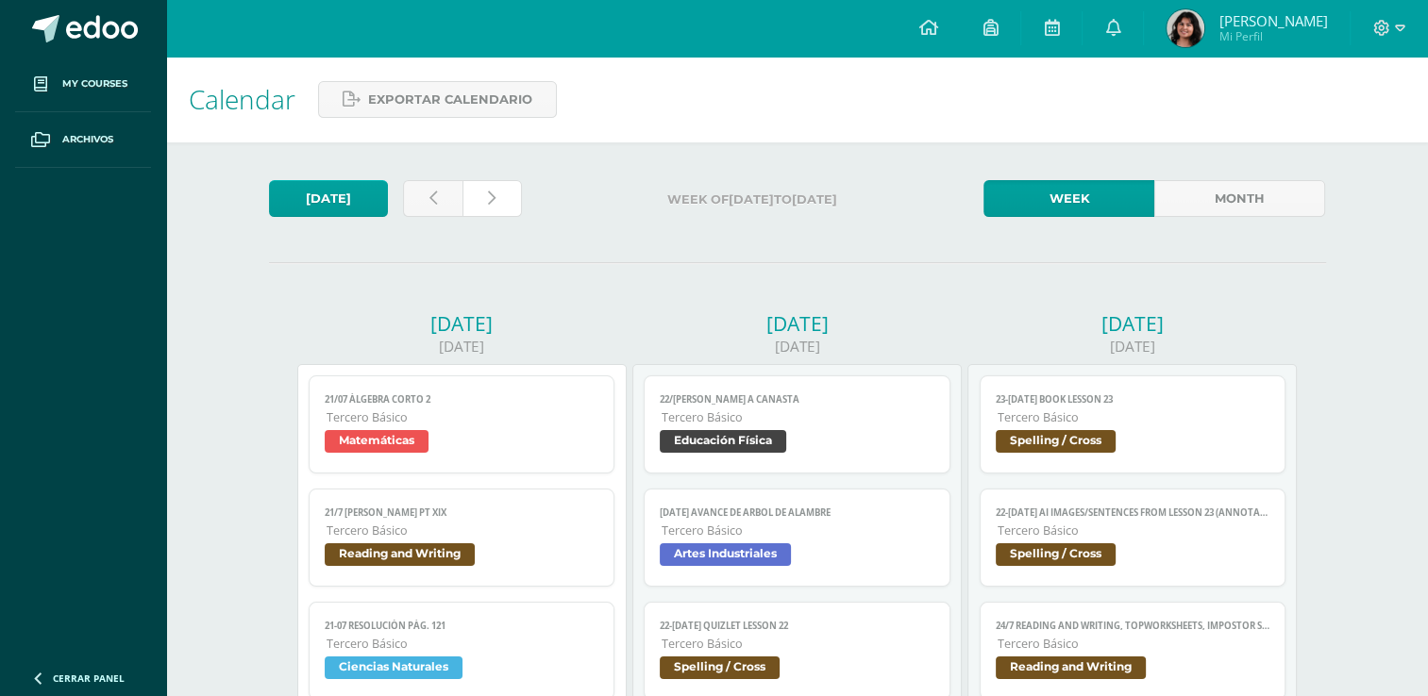
click at [511, 198] on link at bounding box center [491, 198] width 59 height 37
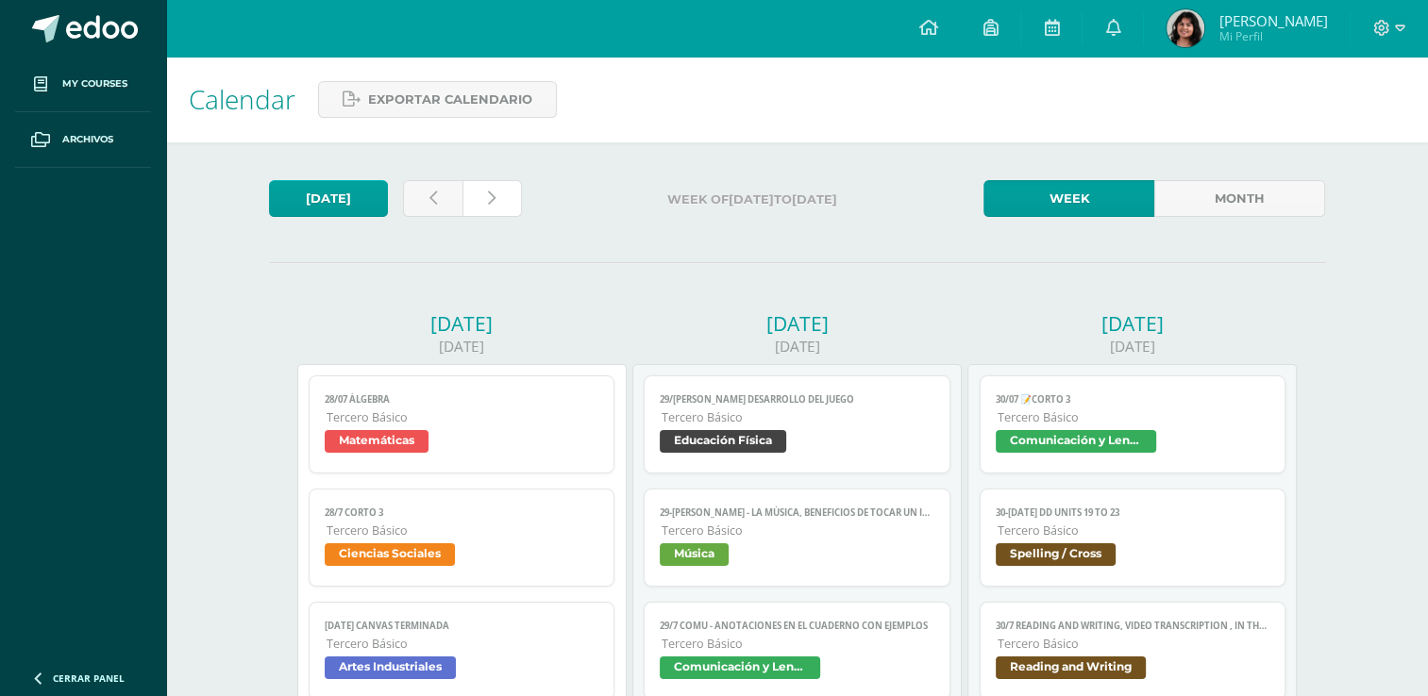
click at [511, 198] on link at bounding box center [491, 198] width 59 height 37
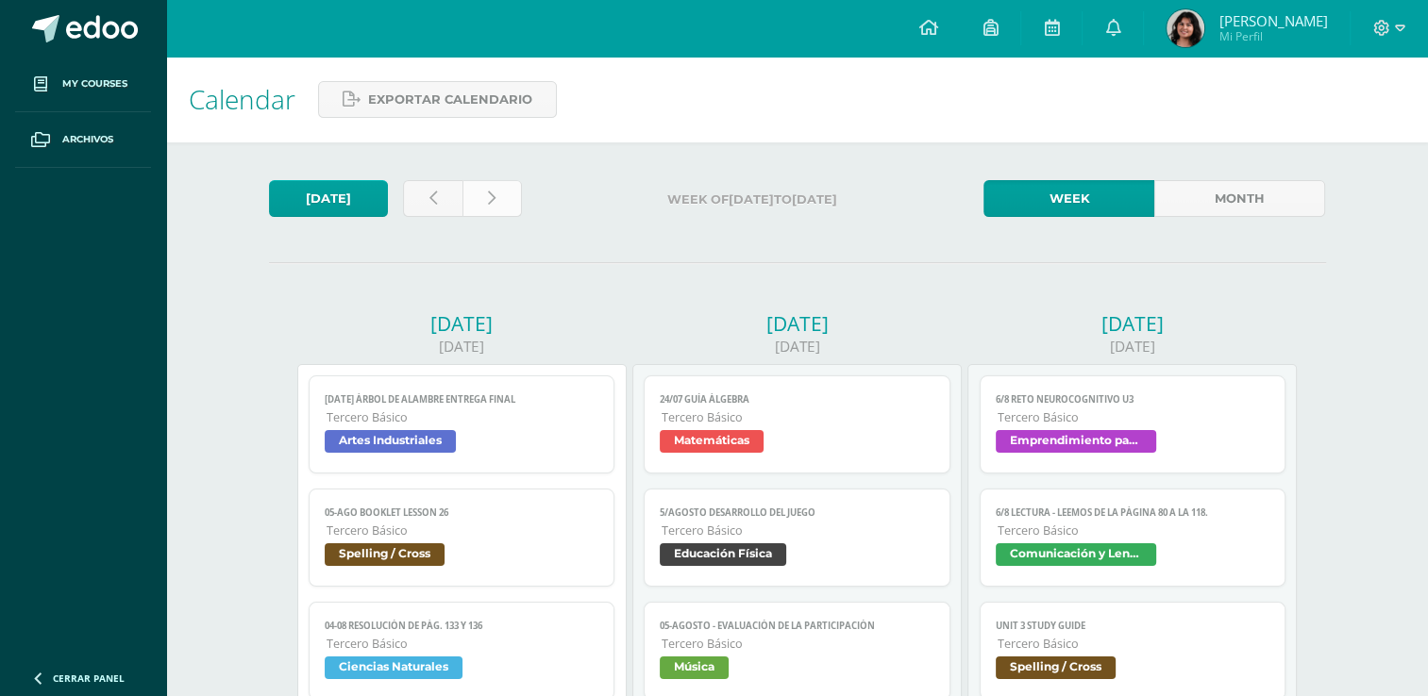
click at [483, 194] on link at bounding box center [491, 198] width 59 height 37
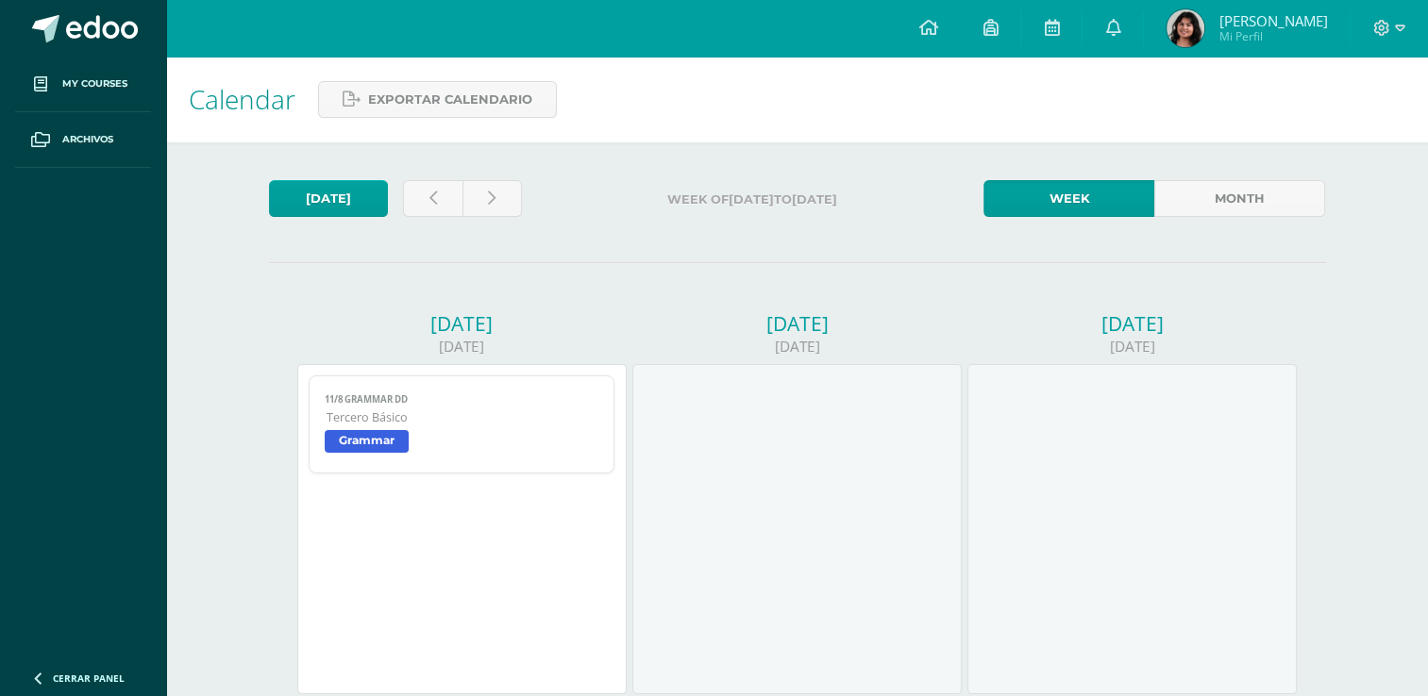
click at [1204, 25] on img at bounding box center [1185, 28] width 38 height 38
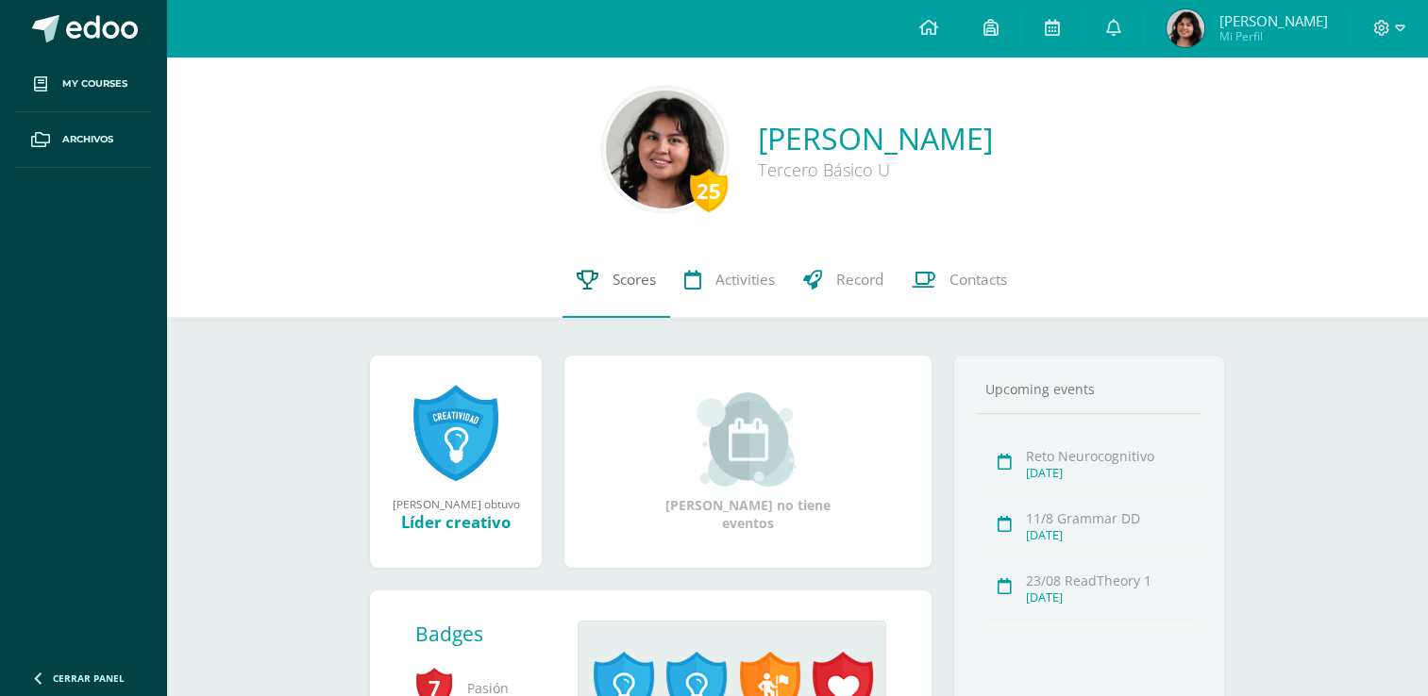
click at [615, 300] on link "Scores" at bounding box center [616, 279] width 108 height 75
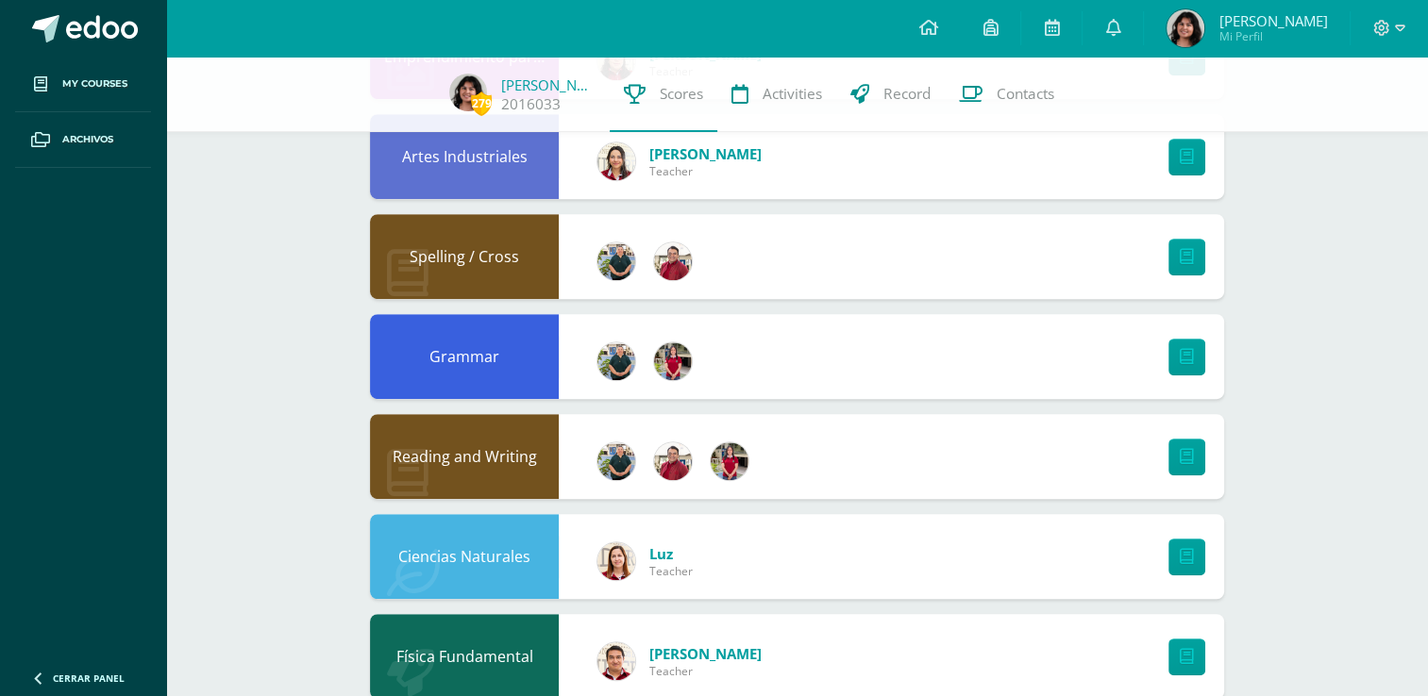
scroll to position [989, 0]
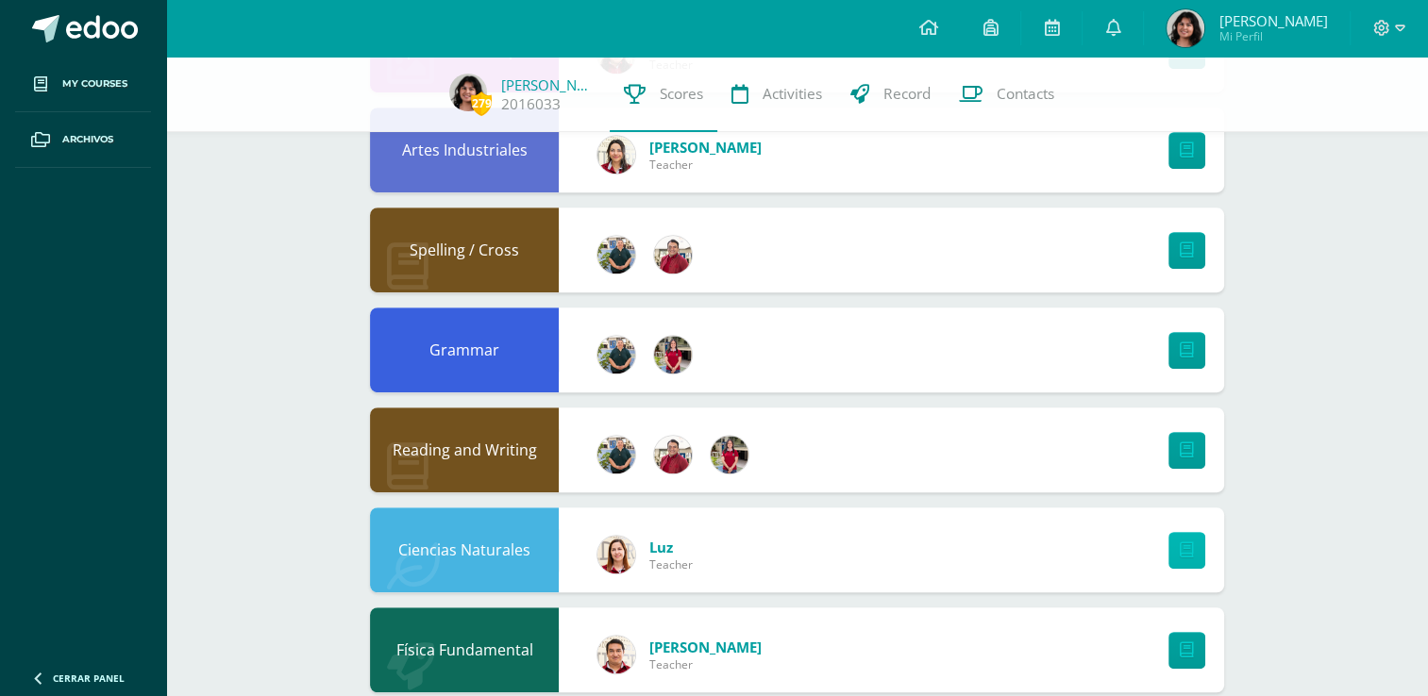
click at [1194, 564] on link at bounding box center [1186, 550] width 37 height 37
